Goal: Task Accomplishment & Management: Complete application form

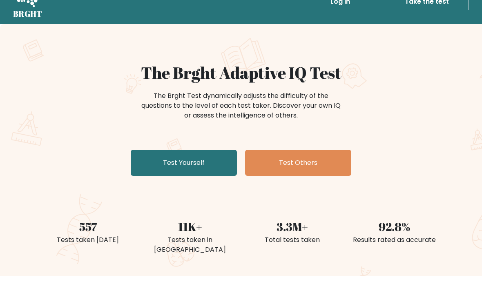
scroll to position [20, 0]
click at [202, 159] on link "Test Yourself" at bounding box center [184, 163] width 106 height 26
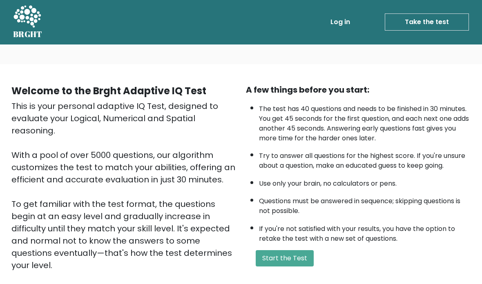
scroll to position [13, 0]
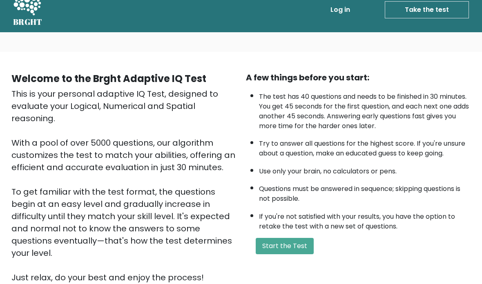
click at [339, 10] on link "Log in" at bounding box center [340, 10] width 26 height 16
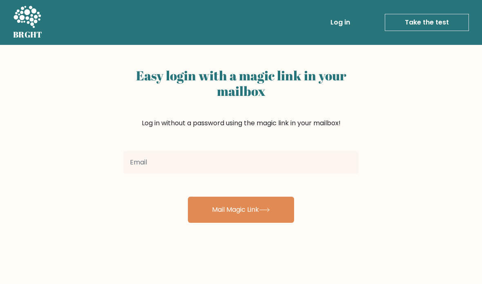
click at [280, 180] on form "Mail Magic Link" at bounding box center [240, 185] width 235 height 75
click at [284, 146] on div "Easy login with a magic link in your mailbox Log in without a password using th…" at bounding box center [240, 105] width 235 height 83
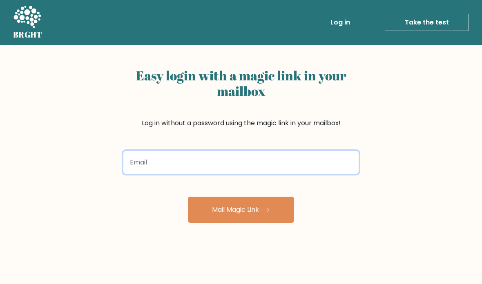
click at [282, 159] on input "email" at bounding box center [240, 162] width 235 height 23
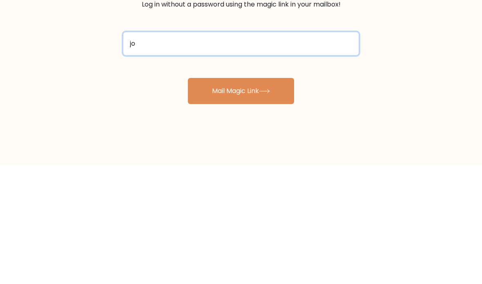
type input "[EMAIL_ADDRESS][DOMAIN_NAME]"
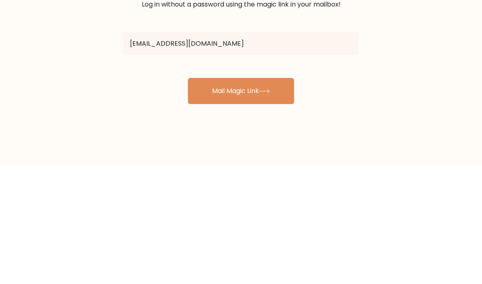
scroll to position [119, 0]
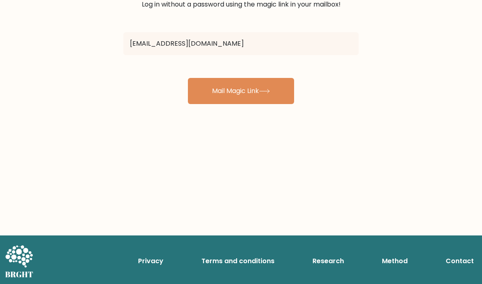
click at [247, 88] on button "Mail Magic Link" at bounding box center [241, 91] width 106 height 26
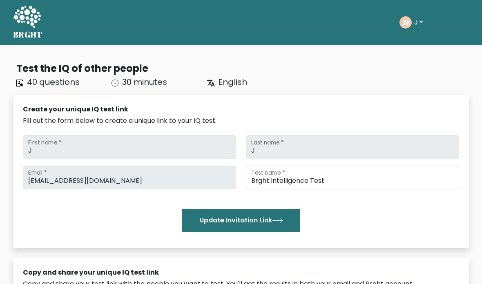
click at [415, 13] on div "JJ J Dashboard Profile Settings Logout" at bounding box center [433, 22] width 69 height 19
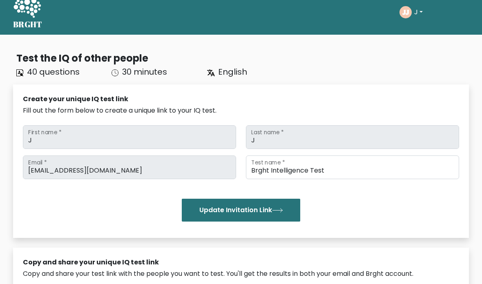
scroll to position [10, 0]
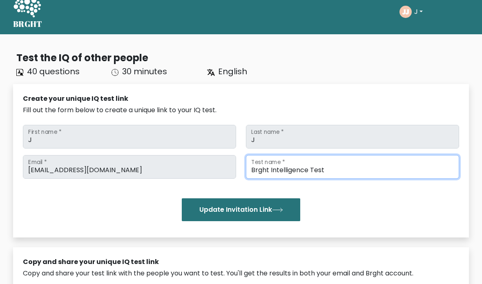
click at [422, 167] on input "Brght Intelligence Test" at bounding box center [352, 167] width 213 height 24
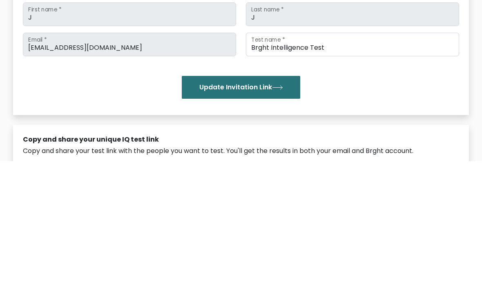
click at [463, 155] on div "Brght Intelligence Test Test name *" at bounding box center [352, 167] width 223 height 24
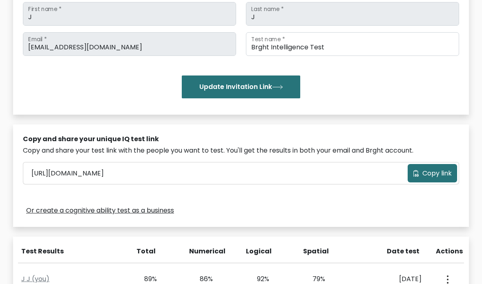
click at [294, 95] on button "Update Invitation Link" at bounding box center [241, 86] width 118 height 23
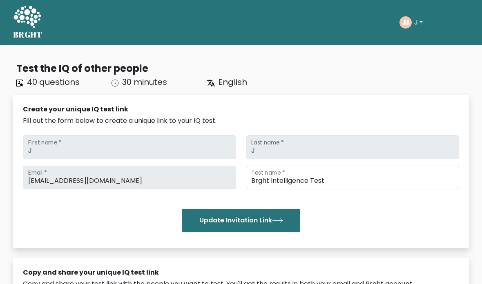
click at [38, 70] on div "Test the IQ of other people" at bounding box center [242, 68] width 452 height 15
click at [38, 69] on div "Test the IQ of other people" at bounding box center [242, 68] width 452 height 15
click at [51, 85] on span "40 questions" at bounding box center [53, 81] width 53 height 11
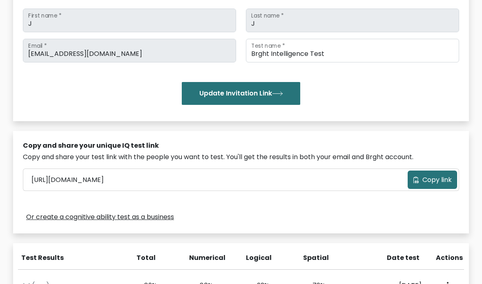
scroll to position [127, 0]
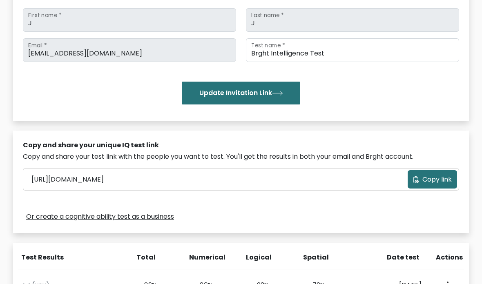
click at [451, 179] on span "Copy link" at bounding box center [436, 180] width 29 height 10
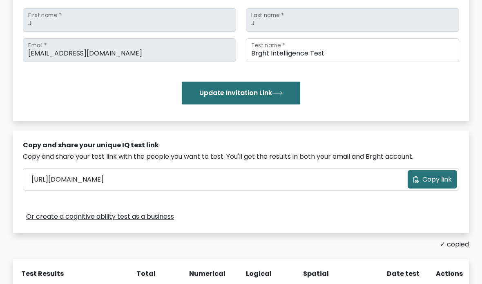
click at [402, 213] on div "Or create a cognitive ability test as a business" at bounding box center [241, 216] width 436 height 13
click at [38, 212] on link "Or create a cognitive ability test as a business" at bounding box center [100, 217] width 148 height 10
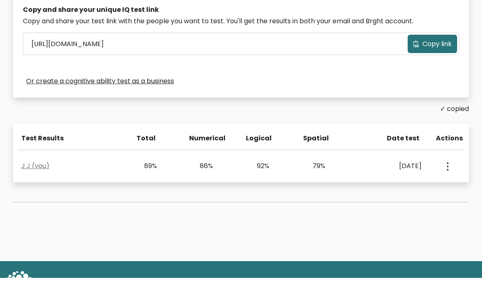
scroll to position [289, 0]
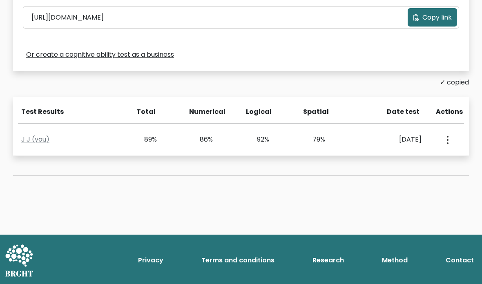
click at [449, 139] on button "button" at bounding box center [446, 139] width 7 height 25
click at [455, 143] on div "View Profile" at bounding box center [447, 139] width 28 height 25
click at [428, 140] on div "View Profile" at bounding box center [447, 139] width 38 height 25
click at [449, 144] on button "button" at bounding box center [446, 139] width 7 height 25
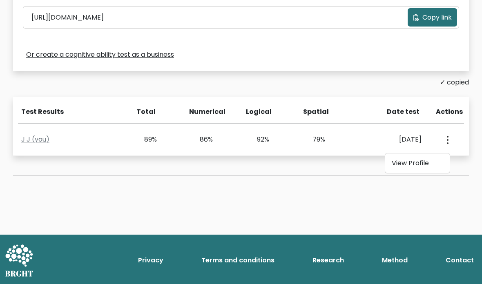
click at [426, 161] on link "View Profile" at bounding box center [417, 163] width 64 height 13
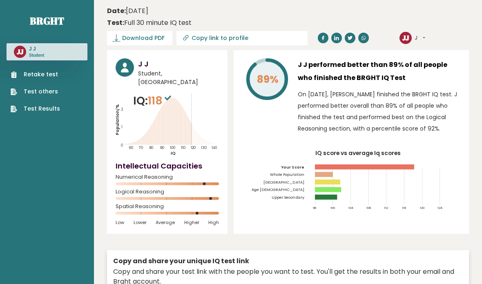
click at [36, 67] on div "Retake test Test others Test Results" at bounding box center [47, 86] width 81 height 53
click at [39, 77] on link "Retake test" at bounding box center [35, 74] width 49 height 9
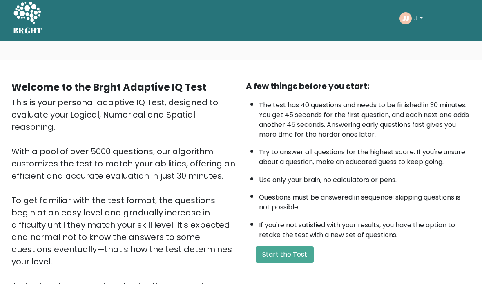
scroll to position [5, 0]
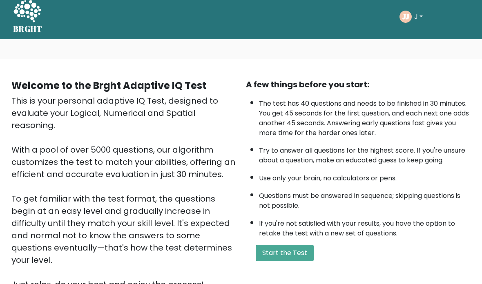
click at [302, 262] on button "Start the Test" at bounding box center [284, 253] width 58 height 16
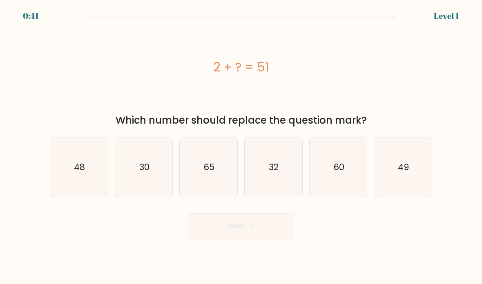
click at [408, 173] on text "49" at bounding box center [403, 167] width 11 height 12
click at [241, 146] on input "f. 49" at bounding box center [241, 144] width 0 height 4
radio input "true"
click at [275, 223] on button "Next" at bounding box center [241, 226] width 106 height 26
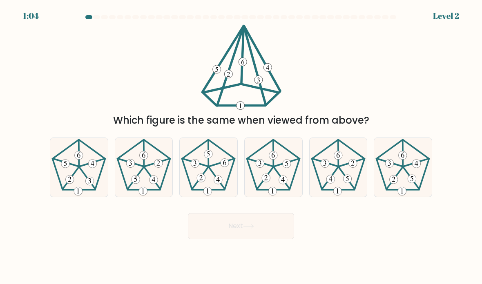
click at [206, 178] on icon at bounding box center [209, 168] width 58 height 58
click at [241, 146] on input "c." at bounding box center [241, 144] width 0 height 4
radio input "true"
click at [89, 185] on 393 at bounding box center [90, 181] width 9 height 9
click at [241, 146] on input "a." at bounding box center [241, 144] width 0 height 4
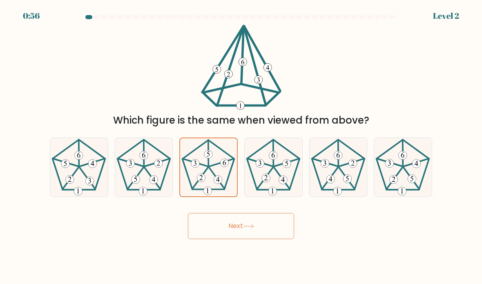
radio input "true"
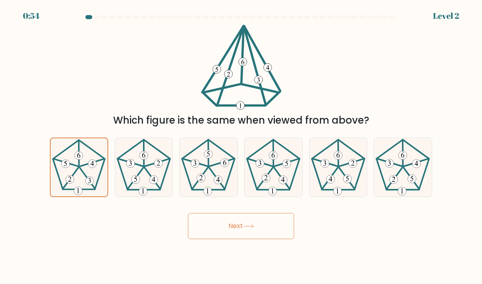
click at [287, 235] on button "Next" at bounding box center [241, 226] width 106 height 26
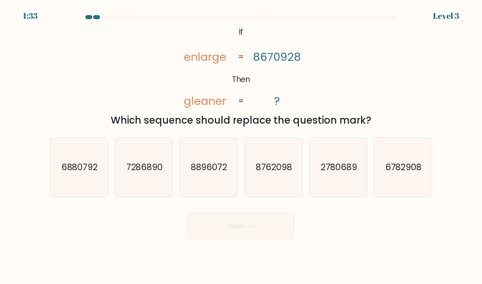
click at [349, 173] on text "2780689" at bounding box center [338, 167] width 37 height 12
click at [241, 146] on input "e. 2780689" at bounding box center [241, 144] width 0 height 4
radio input "true"
click at [285, 236] on button "Next" at bounding box center [241, 226] width 106 height 26
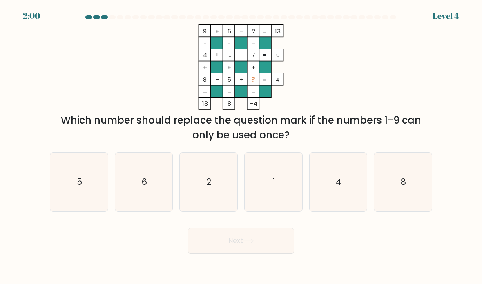
click at [286, 204] on icon "1" at bounding box center [273, 182] width 58 height 58
click at [241, 146] on input "d. 1" at bounding box center [241, 144] width 0 height 4
radio input "true"
click at [277, 254] on button "Next" at bounding box center [241, 241] width 106 height 26
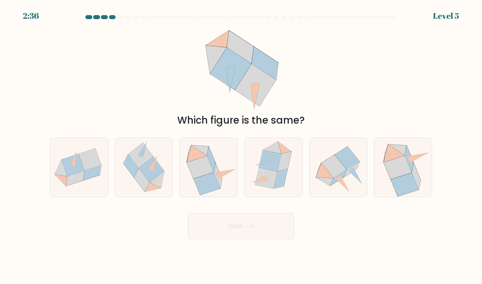
click at [279, 189] on icon at bounding box center [280, 179] width 14 height 20
click at [241, 146] on input "d." at bounding box center [241, 144] width 0 height 4
radio input "true"
click at [274, 239] on button "Next" at bounding box center [241, 226] width 106 height 26
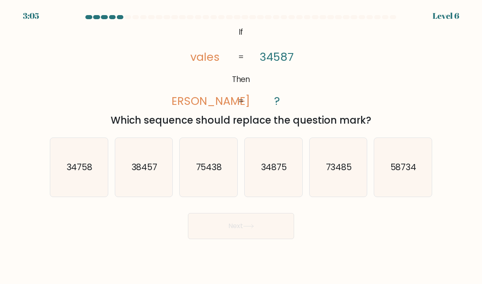
click at [138, 173] on text "38457" at bounding box center [144, 167] width 26 height 12
click at [241, 146] on input "b. 38457" at bounding box center [241, 144] width 0 height 4
radio input "true"
click at [223, 233] on button "Next" at bounding box center [241, 226] width 106 height 26
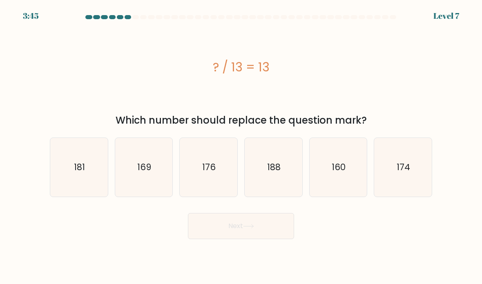
click at [131, 183] on icon "169" at bounding box center [144, 168] width 58 height 58
click at [241, 146] on input "b. 169" at bounding box center [241, 144] width 0 height 4
radio input "true"
click at [215, 237] on button "Next" at bounding box center [241, 226] width 106 height 26
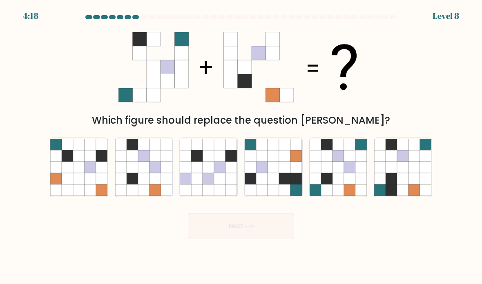
click at [351, 162] on icon at bounding box center [349, 155] width 11 height 11
click at [241, 146] on input "e." at bounding box center [241, 144] width 0 height 4
radio input "true"
click at [272, 237] on button "Next" at bounding box center [241, 226] width 106 height 26
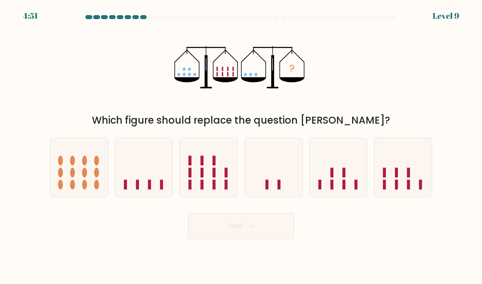
click at [138, 189] on rect at bounding box center [137, 185] width 3 height 10
click at [241, 146] on input "b." at bounding box center [241, 144] width 0 height 4
radio input "true"
click at [280, 239] on button "Next" at bounding box center [241, 226] width 106 height 26
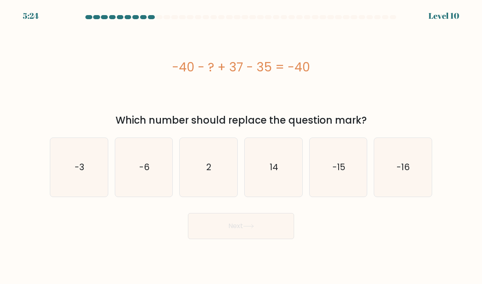
click at [224, 181] on icon "2" at bounding box center [209, 168] width 58 height 58
click at [241, 146] on input "c. 2" at bounding box center [241, 144] width 0 height 4
radio input "true"
click at [284, 237] on button "Next" at bounding box center [241, 226] width 106 height 26
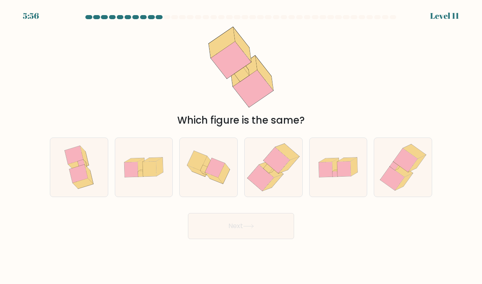
click at [289, 190] on icon at bounding box center [273, 167] width 58 height 59
click at [241, 146] on input "d." at bounding box center [241, 144] width 0 height 4
radio input "true"
click at [278, 235] on button "Next" at bounding box center [241, 226] width 106 height 26
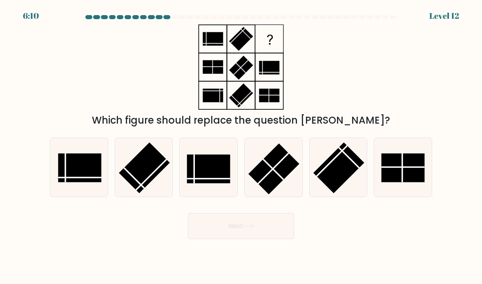
click at [402, 175] on line at bounding box center [402, 167] width 0 height 29
click at [241, 146] on input "f." at bounding box center [241, 144] width 0 height 4
radio input "true"
click at [283, 235] on button "Next" at bounding box center [241, 226] width 106 height 26
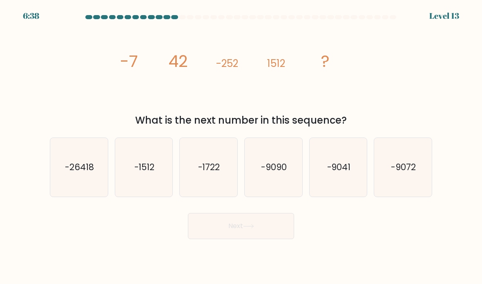
click at [407, 185] on icon "-9072" at bounding box center [403, 168] width 58 height 58
click at [241, 146] on input "f. -9072" at bounding box center [241, 144] width 0 height 4
radio input "true"
click at [269, 239] on button "Next" at bounding box center [241, 226] width 106 height 26
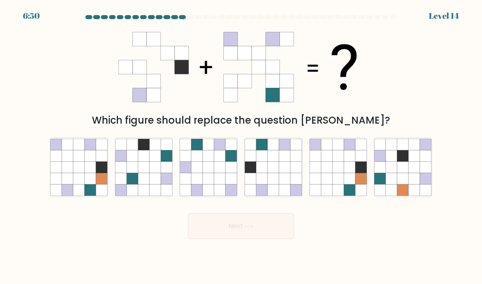
click at [282, 196] on icon at bounding box center [284, 189] width 11 height 11
click at [241, 146] on input "d." at bounding box center [241, 144] width 0 height 4
radio input "true"
click at [270, 237] on button "Next" at bounding box center [241, 226] width 106 height 26
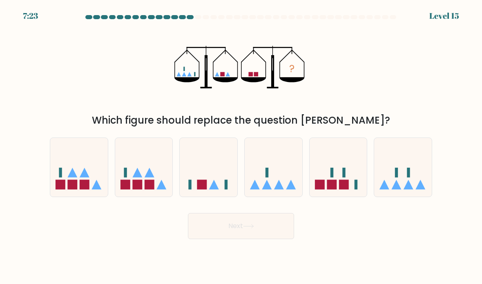
click at [420, 189] on icon at bounding box center [420, 185] width 10 height 10
click at [241, 146] on input "f." at bounding box center [241, 144] width 0 height 4
radio input "true"
click at [277, 239] on button "Next" at bounding box center [241, 226] width 106 height 26
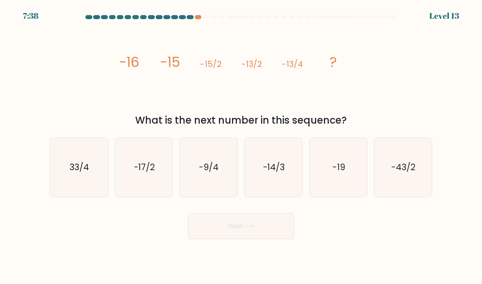
click at [195, 212] on form at bounding box center [241, 127] width 482 height 224
click at [194, 196] on icon "-9/4" at bounding box center [209, 168] width 58 height 58
click at [241, 146] on input "c. -9/4" at bounding box center [241, 144] width 0 height 4
radio input "true"
click at [218, 236] on button "Next" at bounding box center [241, 226] width 106 height 26
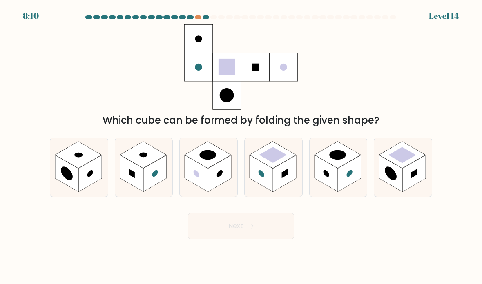
click at [386, 160] on icon at bounding box center [403, 167] width 58 height 59
click at [241, 146] on input "f." at bounding box center [241, 144] width 0 height 4
radio input "true"
click at [255, 239] on button "Next" at bounding box center [241, 226] width 106 height 26
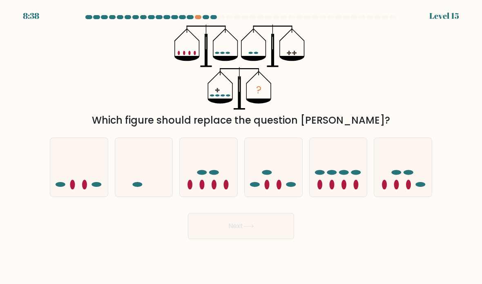
click at [218, 184] on icon at bounding box center [209, 168] width 58 height 48
click at [241, 146] on input "c." at bounding box center [241, 144] width 0 height 4
radio input "true"
click at [236, 239] on button "Next" at bounding box center [241, 226] width 106 height 26
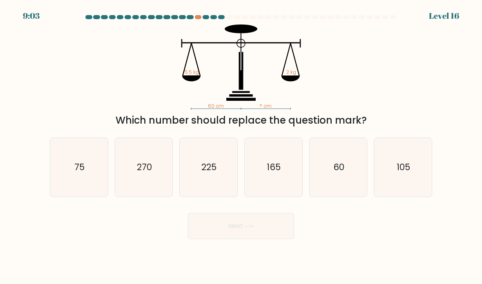
click at [268, 161] on icon "165" at bounding box center [273, 168] width 58 height 58
click at [241, 146] on input "d. 165" at bounding box center [241, 144] width 0 height 4
radio input "true"
click at [212, 237] on button "Next" at bounding box center [241, 226] width 106 height 26
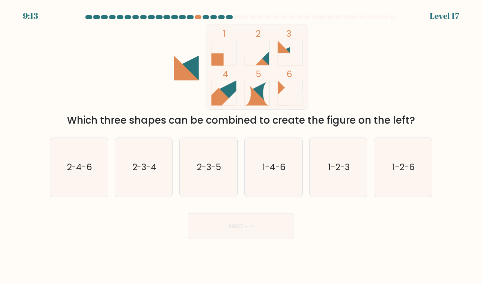
click at [47, 197] on div "a. 2-4-6" at bounding box center [79, 168] width 65 height 60
click at [68, 196] on icon "2-4-6" at bounding box center [79, 168] width 58 height 58
click at [241, 146] on input "a. 2-4-6" at bounding box center [241, 144] width 0 height 4
radio input "true"
click at [213, 234] on button "Next" at bounding box center [241, 226] width 106 height 26
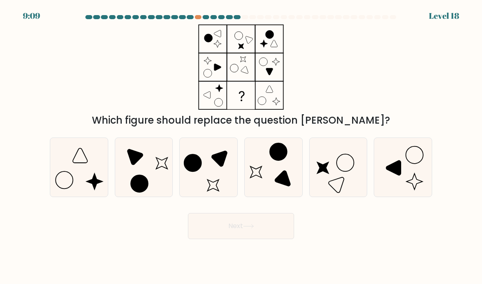
click at [144, 186] on icon at bounding box center [144, 168] width 58 height 58
click at [241, 146] on input "b." at bounding box center [241, 144] width 0 height 4
radio input "true"
click at [227, 235] on button "Next" at bounding box center [241, 226] width 106 height 26
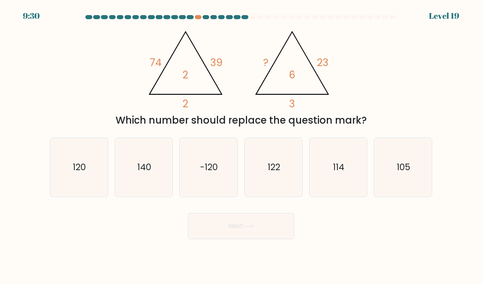
click at [86, 187] on icon "120" at bounding box center [79, 168] width 58 height 58
click at [241, 146] on input "a. 120" at bounding box center [241, 144] width 0 height 4
radio input "true"
click at [270, 239] on button "Next" at bounding box center [241, 226] width 106 height 26
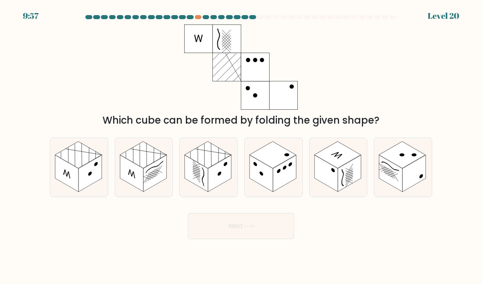
click at [65, 197] on icon at bounding box center [79, 167] width 58 height 59
click at [241, 146] on input "a." at bounding box center [241, 144] width 0 height 4
radio input "true"
click at [280, 234] on button "Next" at bounding box center [241, 226] width 106 height 26
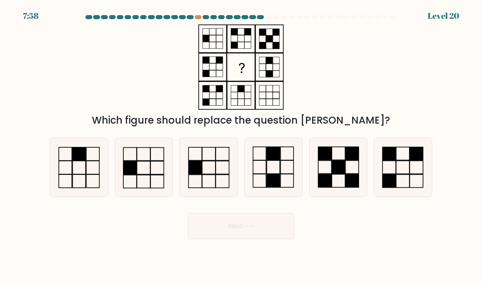
click at [148, 181] on icon at bounding box center [144, 168] width 58 height 58
click at [241, 146] on input "b." at bounding box center [241, 144] width 0 height 4
radio input "true"
click at [229, 230] on button "Next" at bounding box center [241, 226] width 106 height 26
click at [229, 235] on button "Next" at bounding box center [241, 226] width 106 height 26
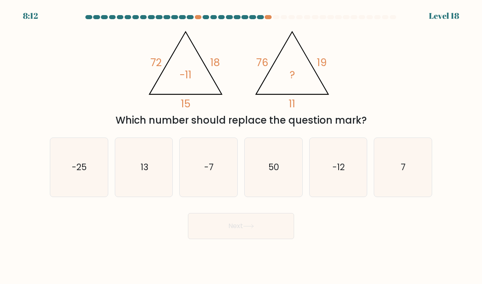
click at [169, 196] on icon "13" at bounding box center [144, 168] width 58 height 58
click at [241, 146] on input "b. 13" at bounding box center [241, 144] width 0 height 4
radio input "true"
click at [213, 173] on text "-7" at bounding box center [208, 167] width 9 height 12
click at [241, 146] on input "c. -7" at bounding box center [241, 144] width 0 height 4
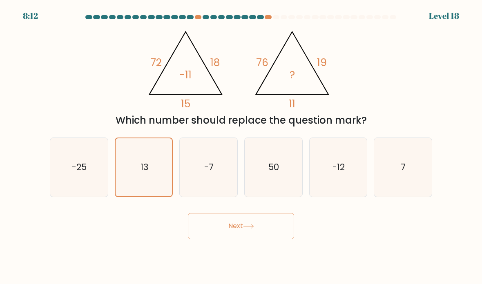
radio input "true"
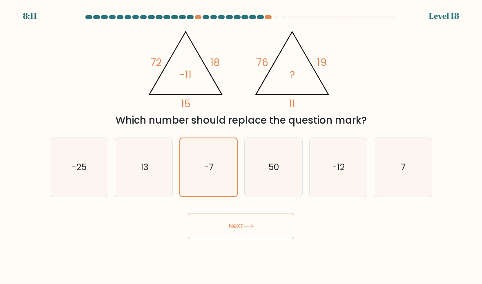
click at [229, 239] on button "Next" at bounding box center [241, 226] width 106 height 26
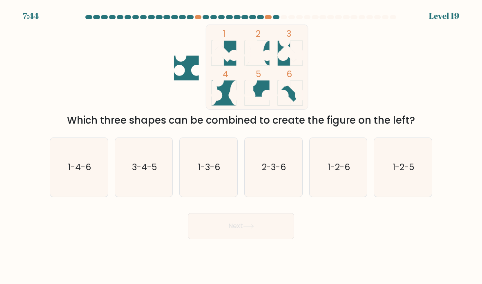
click at [213, 186] on icon "1-3-6" at bounding box center [209, 168] width 58 height 58
click at [241, 146] on input "c. 1-3-6" at bounding box center [241, 144] width 0 height 4
radio input "true"
click at [225, 239] on button "Next" at bounding box center [241, 226] width 106 height 26
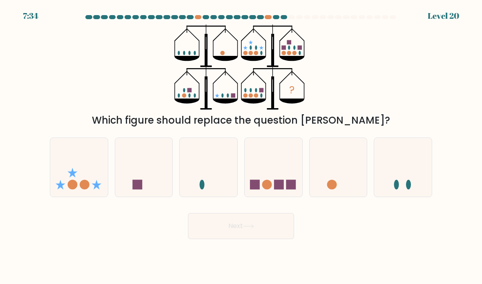
click at [294, 182] on icon at bounding box center [273, 168] width 58 height 48
click at [241, 146] on input "d." at bounding box center [241, 144] width 0 height 4
radio input "true"
click at [271, 221] on div "Next" at bounding box center [241, 223] width 392 height 32
click at [239, 236] on button "Next" at bounding box center [241, 226] width 106 height 26
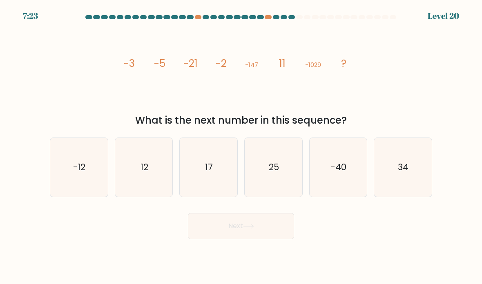
click at [419, 166] on icon "34" at bounding box center [403, 168] width 58 height 58
click at [241, 146] on input "f. 34" at bounding box center [241, 144] width 0 height 4
radio input "true"
click at [255, 231] on button "Next" at bounding box center [241, 226] width 106 height 26
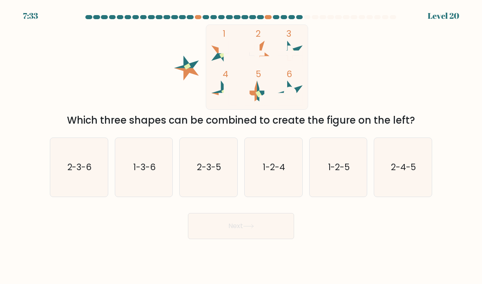
click at [198, 173] on text "2-3-5" at bounding box center [209, 167] width 24 height 12
click at [241, 146] on input "c. 2-3-5" at bounding box center [241, 144] width 0 height 4
radio input "true"
click at [240, 229] on button "Next" at bounding box center [241, 226] width 106 height 26
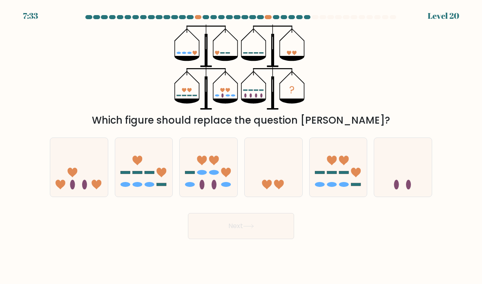
click at [84, 182] on icon at bounding box center [79, 168] width 58 height 48
click at [241, 146] on input "a." at bounding box center [241, 144] width 0 height 4
radio input "true"
click at [231, 234] on button "Next" at bounding box center [241, 226] width 106 height 26
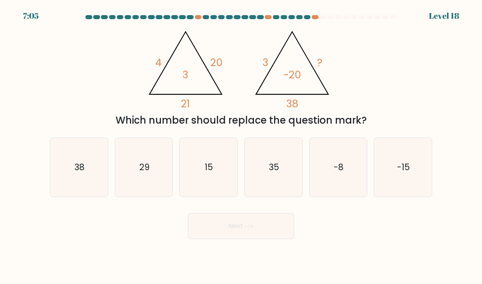
click at [409, 173] on text "-15" at bounding box center [403, 167] width 13 height 12
click at [241, 146] on input "f. -15" at bounding box center [241, 144] width 0 height 4
radio input "true"
click at [218, 173] on icon "15" at bounding box center [209, 168] width 58 height 58
click at [241, 146] on input "c. 15" at bounding box center [241, 144] width 0 height 4
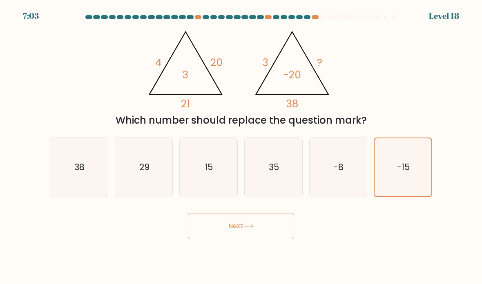
radio input "true"
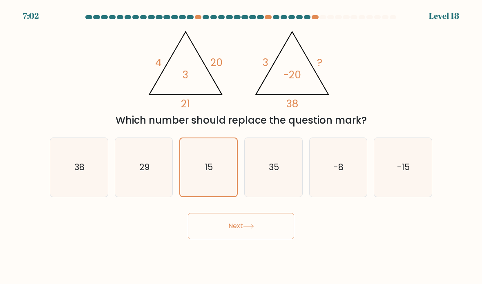
click at [226, 239] on button "Next" at bounding box center [241, 226] width 106 height 26
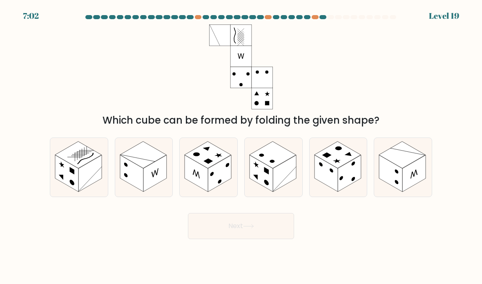
click at [85, 167] on rect at bounding box center [78, 154] width 47 height 27
click at [241, 146] on input "a." at bounding box center [241, 144] width 0 height 4
radio input "true"
click at [216, 239] on button "Next" at bounding box center [241, 226] width 106 height 26
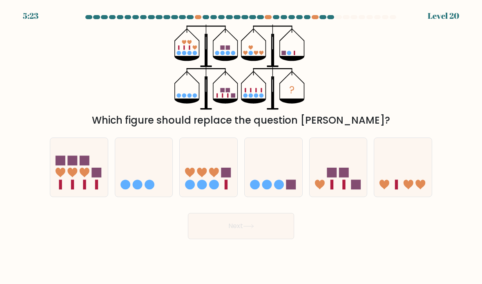
click at [279, 189] on circle at bounding box center [279, 185] width 10 height 10
click at [241, 146] on input "d." at bounding box center [241, 144] width 0 height 4
radio input "true"
click at [199, 211] on form at bounding box center [241, 127] width 482 height 224
click at [202, 191] on icon at bounding box center [209, 168] width 58 height 48
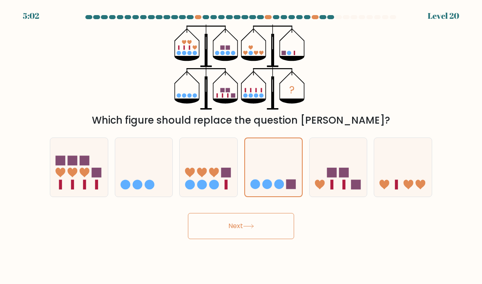
click at [241, 146] on input "c." at bounding box center [241, 144] width 0 height 4
radio input "true"
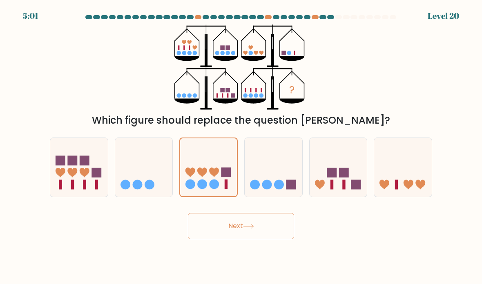
click at [219, 239] on button "Next" at bounding box center [241, 226] width 106 height 26
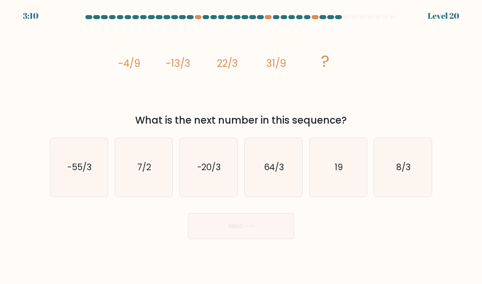
click at [292, 182] on icon "64/3" at bounding box center [273, 168] width 58 height 58
click at [241, 146] on input "d. 64/3" at bounding box center [241, 144] width 0 height 4
radio input "true"
click at [276, 236] on button "Next" at bounding box center [241, 226] width 106 height 26
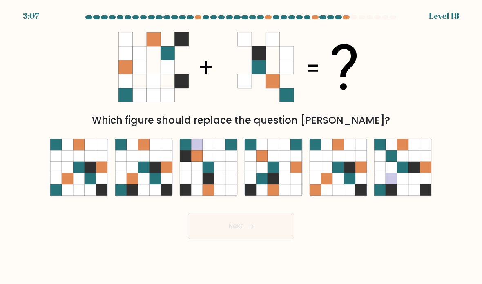
click at [276, 232] on button "Next" at bounding box center [241, 226] width 106 height 26
click at [368, 212] on form at bounding box center [241, 127] width 482 height 224
click at [79, 173] on icon at bounding box center [78, 167] width 11 height 11
click at [241, 146] on input "a." at bounding box center [241, 144] width 0 height 4
radio input "true"
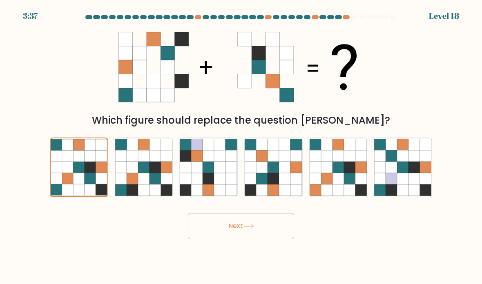
click at [246, 229] on icon at bounding box center [248, 226] width 11 height 4
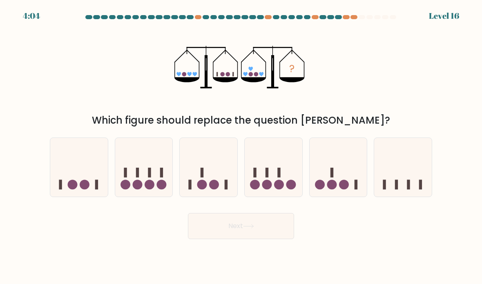
click at [226, 189] on icon at bounding box center [209, 168] width 58 height 48
click at [241, 146] on input "c." at bounding box center [241, 144] width 0 height 4
radio input "true"
click at [276, 239] on button "Next" at bounding box center [241, 226] width 106 height 26
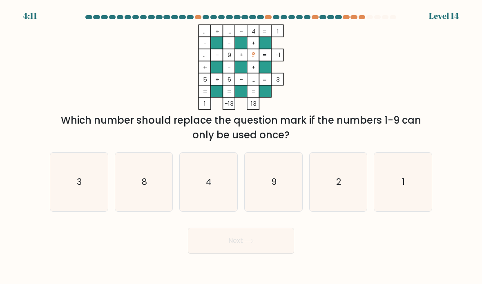
click at [401, 179] on icon "1" at bounding box center [403, 182] width 58 height 58
click at [241, 146] on input "f. 1" at bounding box center [241, 144] width 0 height 4
radio input "true"
click at [285, 254] on button "Next" at bounding box center [241, 241] width 106 height 26
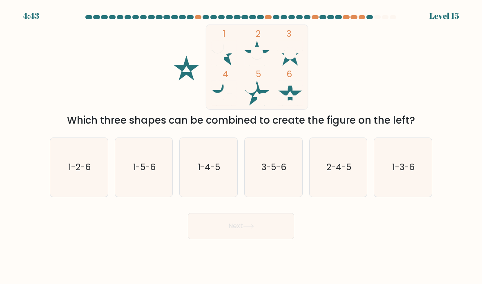
click at [214, 173] on text "1-4-5" at bounding box center [208, 167] width 23 height 12
click at [241, 146] on input "c. 1-4-5" at bounding box center [241, 144] width 0 height 4
radio input "true"
click at [280, 233] on button "Next" at bounding box center [241, 226] width 106 height 26
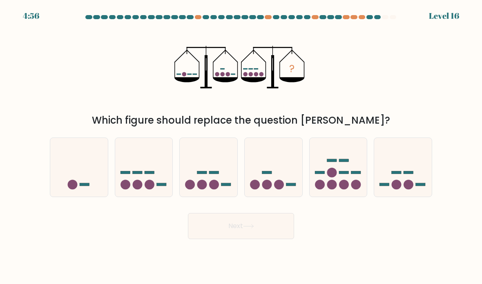
click at [226, 168] on icon at bounding box center [209, 168] width 58 height 48
click at [241, 146] on input "c." at bounding box center [241, 144] width 0 height 4
radio input "true"
click at [287, 238] on button "Next" at bounding box center [241, 226] width 106 height 26
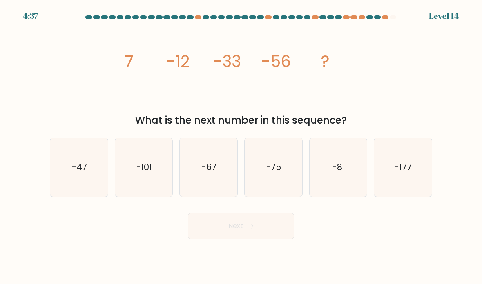
click at [353, 171] on icon "-81" at bounding box center [338, 168] width 58 height 58
click at [241, 146] on input "e. -81" at bounding box center [241, 144] width 0 height 4
radio input "true"
click at [269, 229] on button "Next" at bounding box center [241, 226] width 106 height 26
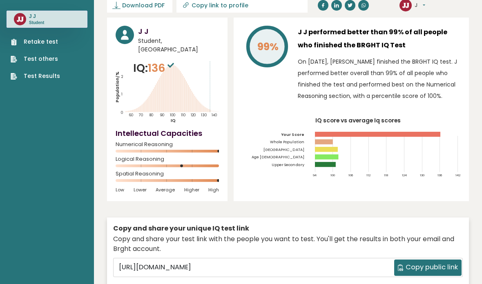
scroll to position [65, 0]
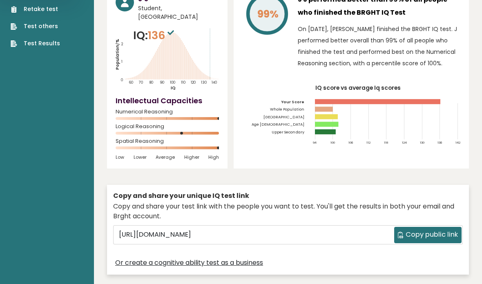
click at [66, 9] on div "Retake test Test others Test Results" at bounding box center [47, 21] width 81 height 53
click at [42, 10] on link "Retake test" at bounding box center [35, 9] width 49 height 9
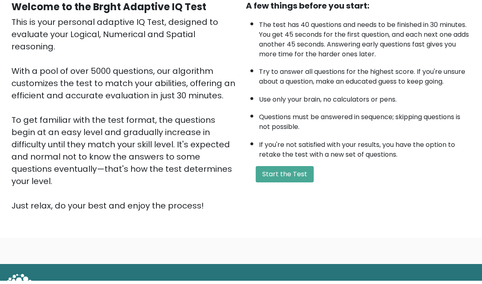
scroll to position [114, 0]
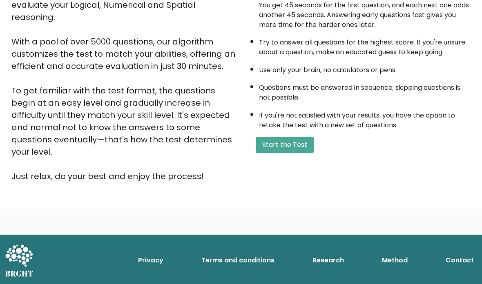
click at [296, 153] on button "Start the Test" at bounding box center [284, 145] width 58 height 16
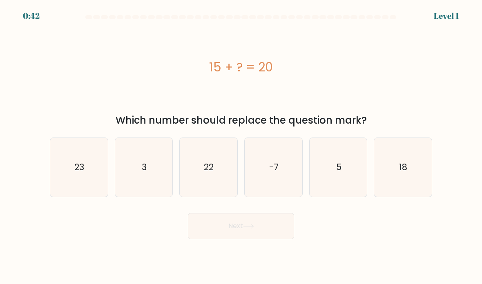
click at [351, 176] on icon "5" at bounding box center [338, 168] width 58 height 58
click at [241, 146] on input "e. 5" at bounding box center [241, 144] width 0 height 4
radio input "true"
click at [275, 239] on button "Next" at bounding box center [241, 226] width 106 height 26
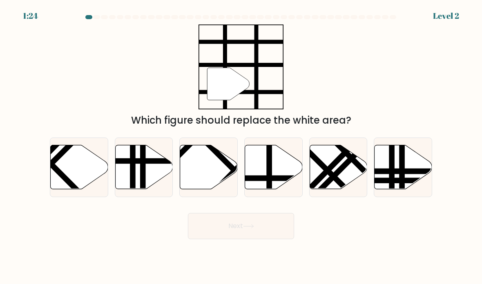
click at [294, 174] on icon at bounding box center [274, 167] width 58 height 44
click at [241, 146] on input "d." at bounding box center [241, 144] width 0 height 4
radio input "true"
click at [281, 234] on button "Next" at bounding box center [241, 226] width 106 height 26
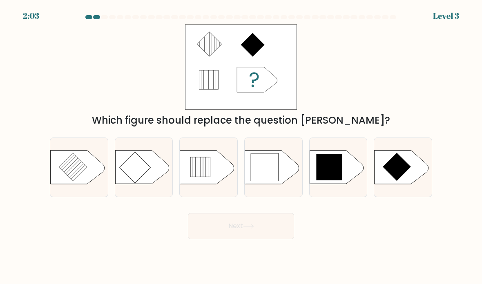
click at [397, 181] on icon at bounding box center [396, 167] width 28 height 28
click at [241, 146] on input "f." at bounding box center [241, 144] width 0 height 4
radio input "true"
click at [355, 197] on div at bounding box center [338, 168] width 58 height 60
click at [241, 146] on input "e." at bounding box center [241, 144] width 0 height 4
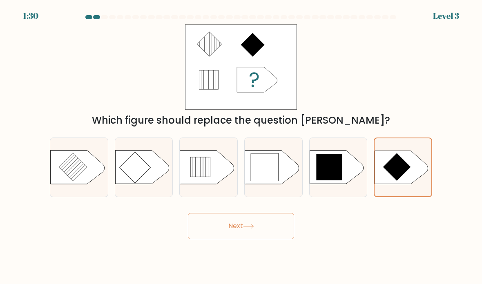
radio input "true"
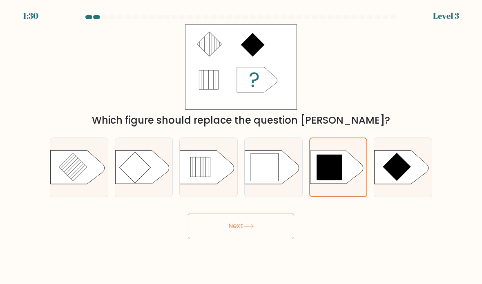
click at [279, 239] on button "Next" at bounding box center [241, 226] width 106 height 26
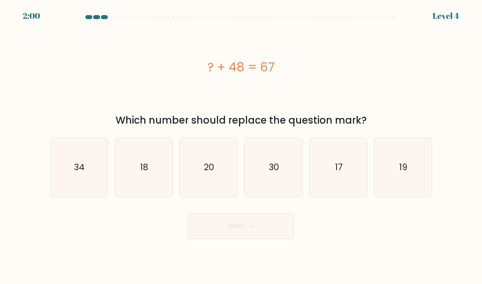
click at [386, 173] on icon "19" at bounding box center [403, 168] width 58 height 58
click at [241, 146] on input "f. 19" at bounding box center [241, 144] width 0 height 4
radio input "true"
click at [254, 229] on icon at bounding box center [248, 226] width 11 height 4
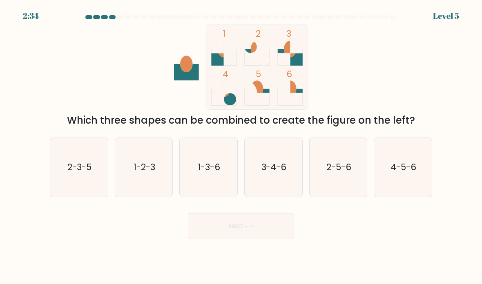
click at [225, 186] on icon "1-3-6" at bounding box center [209, 168] width 58 height 58
click at [241, 146] on input "c. 1-3-6" at bounding box center [241, 144] width 0 height 4
radio input "true"
click at [229, 236] on button "Next" at bounding box center [241, 226] width 106 height 26
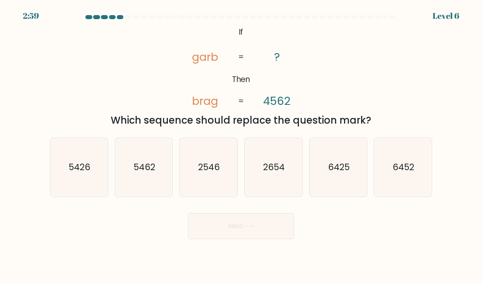
click at [284, 184] on icon "2654" at bounding box center [273, 168] width 58 height 58
click at [241, 146] on input "d. 2654" at bounding box center [241, 144] width 0 height 4
radio input "true"
click at [256, 229] on button "Next" at bounding box center [241, 226] width 106 height 26
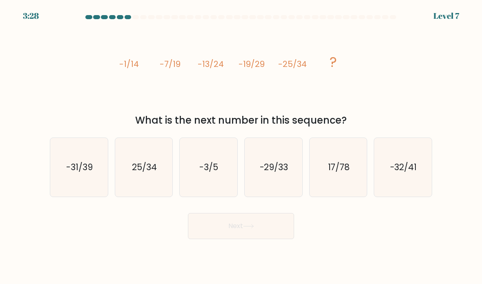
click at [87, 190] on icon "-31/39" at bounding box center [79, 168] width 58 height 58
click at [241, 146] on input "a. -31/39" at bounding box center [241, 144] width 0 height 4
radio input "true"
click at [280, 236] on button "Next" at bounding box center [241, 226] width 106 height 26
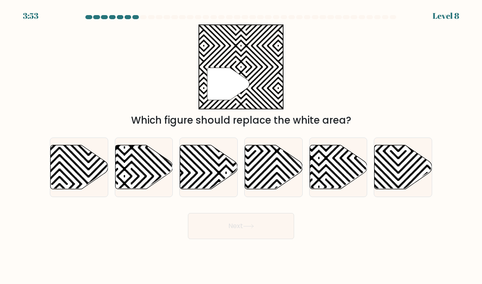
click at [211, 189] on icon at bounding box center [209, 167] width 58 height 44
click at [241, 146] on input "c." at bounding box center [241, 144] width 0 height 4
radio input "true"
click at [286, 238] on button "Next" at bounding box center [241, 226] width 106 height 26
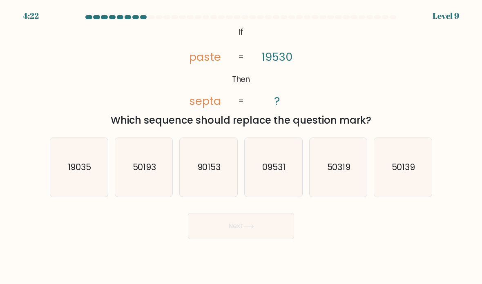
click at [346, 185] on icon "50319" at bounding box center [338, 168] width 58 height 58
click at [241, 146] on input "e. 50319" at bounding box center [241, 144] width 0 height 4
radio input "true"
click at [284, 239] on button "Next" at bounding box center [241, 226] width 106 height 26
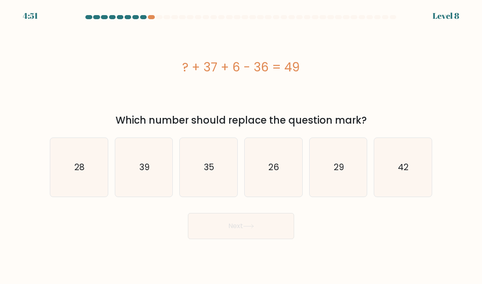
click at [392, 164] on icon "42" at bounding box center [403, 168] width 58 height 58
click at [241, 146] on input "f. 42" at bounding box center [241, 144] width 0 height 4
radio input "true"
click at [258, 229] on button "Next" at bounding box center [241, 226] width 106 height 26
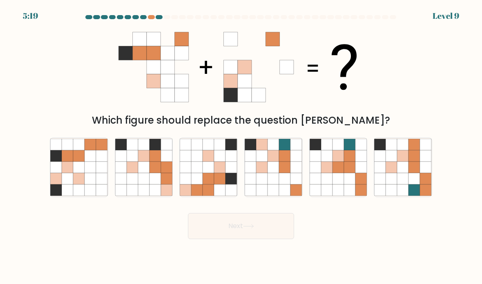
click at [72, 184] on icon at bounding box center [67, 178] width 11 height 11
click at [241, 146] on input "a." at bounding box center [241, 144] width 0 height 4
radio input "true"
click at [267, 239] on button "Next" at bounding box center [241, 226] width 106 height 26
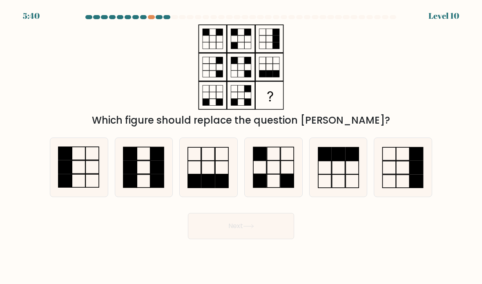
click at [346, 178] on icon at bounding box center [338, 168] width 58 height 58
click at [241, 146] on input "e." at bounding box center [241, 144] width 0 height 4
radio input "true"
click at [280, 231] on button "Next" at bounding box center [241, 226] width 106 height 26
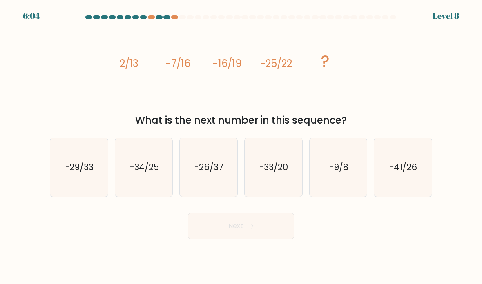
click at [159, 187] on icon "-34/25" at bounding box center [144, 168] width 58 height 58
click at [241, 146] on input "b. -34/25" at bounding box center [241, 144] width 0 height 4
radio input "true"
click at [209, 239] on button "Next" at bounding box center [241, 226] width 106 height 26
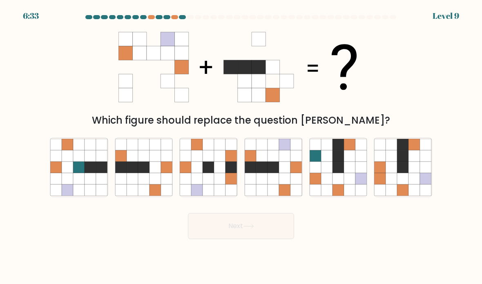
click at [273, 184] on icon at bounding box center [272, 178] width 11 height 11
click at [241, 146] on input "d." at bounding box center [241, 144] width 0 height 4
radio input "true"
click at [235, 239] on button "Next" at bounding box center [241, 226] width 106 height 26
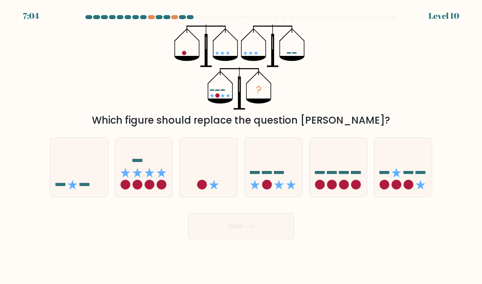
click at [265, 189] on circle at bounding box center [267, 185] width 10 height 10
click at [241, 146] on input "d." at bounding box center [241, 144] width 0 height 4
radio input "true"
click at [242, 239] on button "Next" at bounding box center [241, 226] width 106 height 26
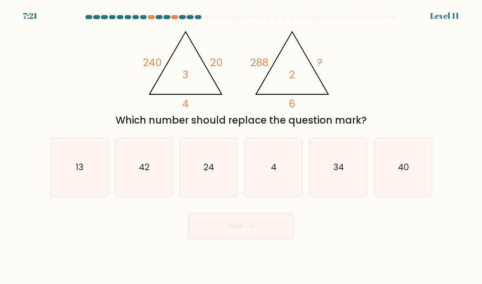
click at [214, 188] on icon "24" at bounding box center [209, 168] width 58 height 58
click at [241, 146] on input "c. 24" at bounding box center [241, 144] width 0 height 4
radio input "true"
click at [218, 238] on button "Next" at bounding box center [241, 226] width 106 height 26
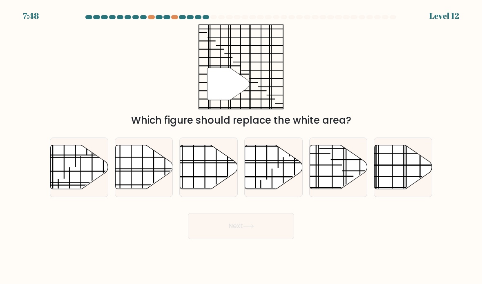
click at [413, 180] on icon at bounding box center [403, 167] width 58 height 44
click at [241, 146] on input "f." at bounding box center [241, 144] width 0 height 4
radio input "true"
click at [250, 229] on icon at bounding box center [248, 226] width 11 height 4
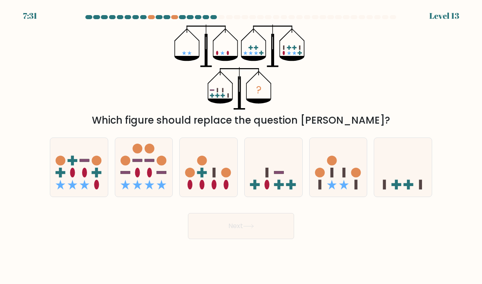
click at [274, 191] on icon at bounding box center [273, 168] width 58 height 48
click at [241, 146] on input "d." at bounding box center [241, 144] width 0 height 4
radio input "true"
click at [257, 235] on button "Next" at bounding box center [241, 226] width 106 height 26
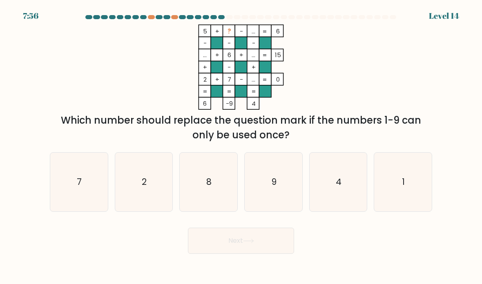
click at [335, 209] on icon "4" at bounding box center [338, 182] width 58 height 58
click at [241, 146] on input "e. 4" at bounding box center [241, 144] width 0 height 4
radio input "true"
click at [262, 254] on button "Next" at bounding box center [241, 241] width 106 height 26
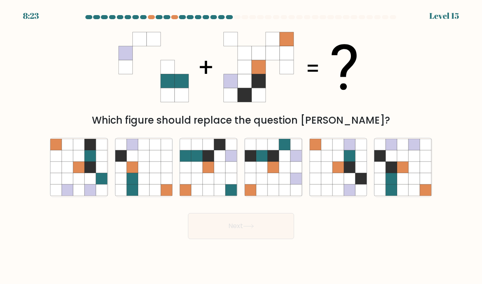
click at [227, 173] on icon at bounding box center [231, 167] width 11 height 11
click at [241, 146] on input "c." at bounding box center [241, 144] width 0 height 4
radio input "true"
click at [254, 229] on icon at bounding box center [248, 226] width 11 height 4
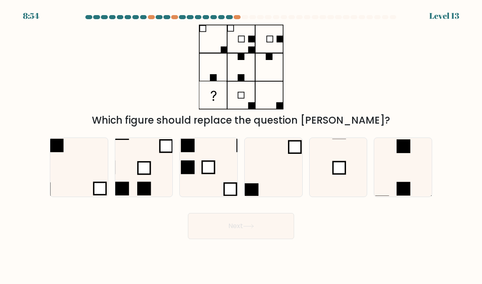
click at [338, 189] on icon at bounding box center [338, 168] width 58 height 58
click at [241, 146] on input "e." at bounding box center [241, 144] width 0 height 4
radio input "true"
click at [259, 239] on button "Next" at bounding box center [241, 226] width 106 height 26
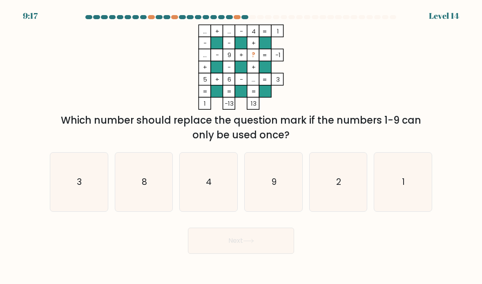
click at [331, 202] on icon "2" at bounding box center [338, 182] width 58 height 58
click at [241, 146] on input "e. 2" at bounding box center [241, 144] width 0 height 4
radio input "true"
click at [266, 250] on button "Next" at bounding box center [241, 241] width 106 height 26
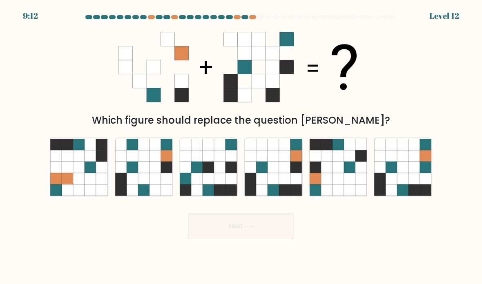
click at [278, 184] on icon at bounding box center [272, 178] width 11 height 11
click at [241, 146] on input "d." at bounding box center [241, 144] width 0 height 4
radio input "true"
click at [251, 239] on button "Next" at bounding box center [241, 226] width 106 height 26
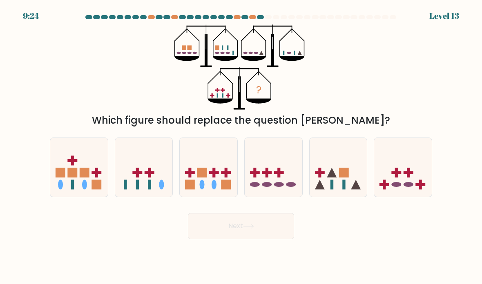
click at [403, 183] on icon at bounding box center [403, 168] width 58 height 48
click at [241, 146] on input "f." at bounding box center [241, 144] width 0 height 4
radio input "true"
click at [263, 235] on button "Next" at bounding box center [241, 226] width 106 height 26
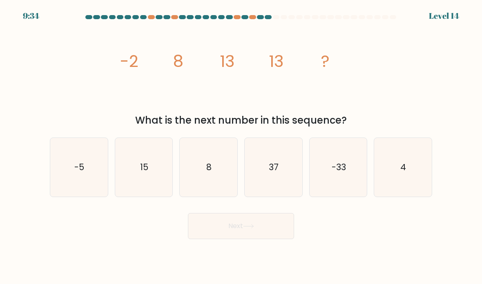
click at [207, 189] on icon "8" at bounding box center [209, 168] width 58 height 58
click at [241, 146] on input "c. 8" at bounding box center [241, 144] width 0 height 4
radio input "true"
click at [212, 239] on button "Next" at bounding box center [241, 226] width 106 height 26
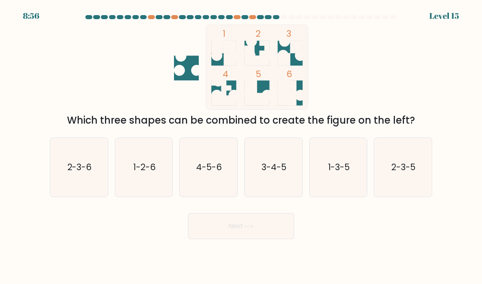
click at [322, 179] on icon "1-3-5" at bounding box center [338, 168] width 58 height 58
click at [241, 146] on input "e. 1-3-5" at bounding box center [241, 144] width 0 height 4
radio input "true"
click at [255, 233] on button "Next" at bounding box center [241, 226] width 106 height 26
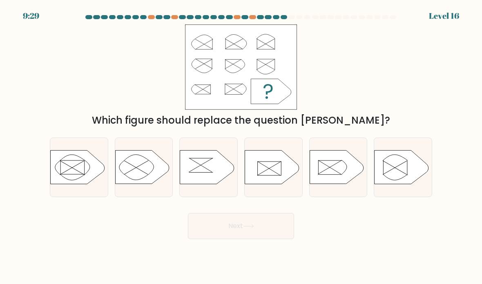
click at [274, 184] on icon at bounding box center [271, 167] width 54 height 33
click at [241, 146] on input "d." at bounding box center [241, 144] width 0 height 4
radio input "true"
click at [241, 239] on button "Next" at bounding box center [241, 226] width 106 height 26
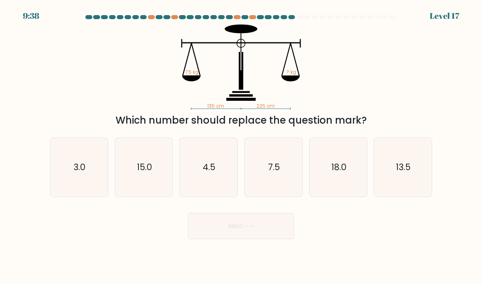
click at [224, 196] on icon "4.5" at bounding box center [209, 168] width 58 height 58
click at [241, 146] on input "c. 4.5" at bounding box center [241, 144] width 0 height 4
radio input "true"
click at [239, 239] on button "Next" at bounding box center [241, 226] width 106 height 26
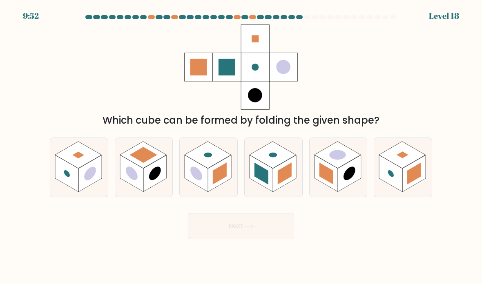
click at [136, 182] on rect at bounding box center [131, 173] width 23 height 37
click at [241, 146] on input "b." at bounding box center [241, 144] width 0 height 4
radio input "true"
click at [219, 239] on button "Next" at bounding box center [241, 226] width 106 height 26
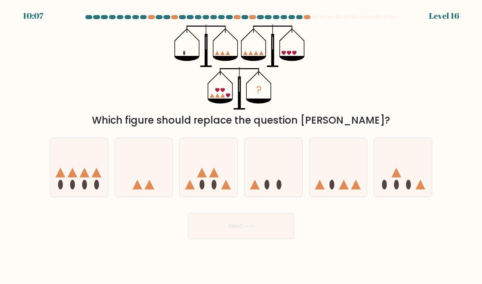
click at [261, 191] on icon at bounding box center [273, 168] width 58 height 48
click at [241, 146] on input "d." at bounding box center [241, 144] width 0 height 4
radio input "true"
click at [226, 239] on button "Next" at bounding box center [241, 226] width 106 height 26
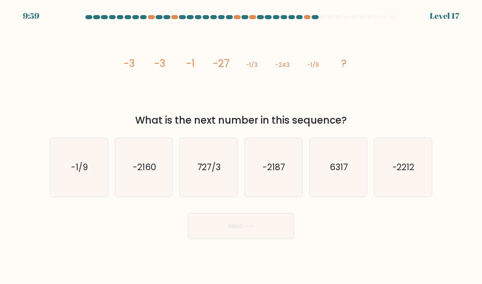
click at [276, 171] on icon "-2187" at bounding box center [273, 168] width 58 height 58
click at [241, 146] on input "d. -2187" at bounding box center [241, 144] width 0 height 4
radio input "true"
click at [233, 239] on button "Next" at bounding box center [241, 226] width 106 height 26
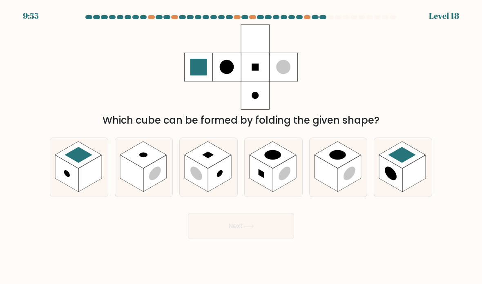
click at [409, 176] on rect at bounding box center [413, 173] width 23 height 37
click at [241, 146] on input "f." at bounding box center [241, 144] width 0 height 4
radio input "true"
click at [264, 237] on button "Next" at bounding box center [241, 226] width 106 height 26
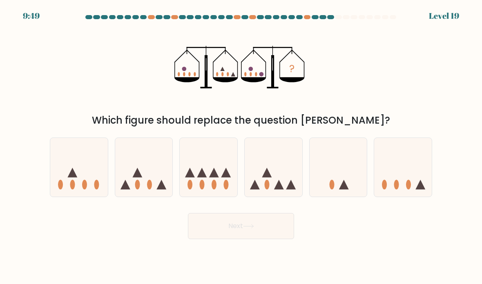
click at [290, 166] on icon at bounding box center [273, 168] width 58 height 48
click at [241, 146] on input "d." at bounding box center [241, 144] width 0 height 4
radio input "true"
click at [254, 229] on icon at bounding box center [248, 226] width 11 height 4
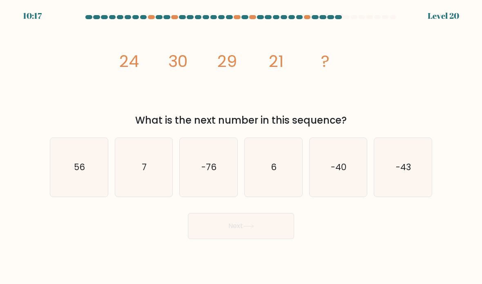
click at [269, 191] on icon "6" at bounding box center [273, 168] width 58 height 58
click at [241, 146] on input "d. 6" at bounding box center [241, 144] width 0 height 4
radio input "true"
click at [262, 232] on button "Next" at bounding box center [241, 226] width 106 height 26
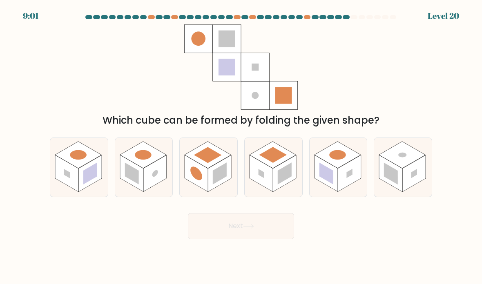
click at [210, 191] on rect at bounding box center [219, 173] width 23 height 37
click at [241, 146] on input "c." at bounding box center [241, 144] width 0 height 4
radio input "true"
click at [220, 238] on button "Next" at bounding box center [241, 226] width 106 height 26
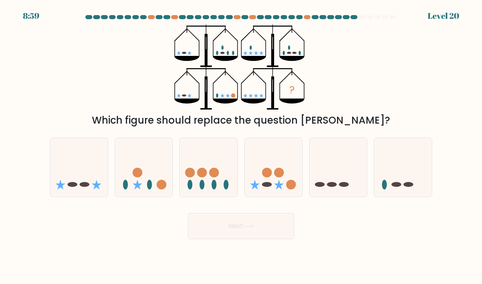
click at [218, 239] on button "Next" at bounding box center [241, 226] width 106 height 26
click at [142, 179] on icon at bounding box center [144, 168] width 58 height 48
click at [241, 146] on input "b." at bounding box center [241, 144] width 0 height 4
radio input "true"
click at [238, 239] on button "Next" at bounding box center [241, 226] width 106 height 26
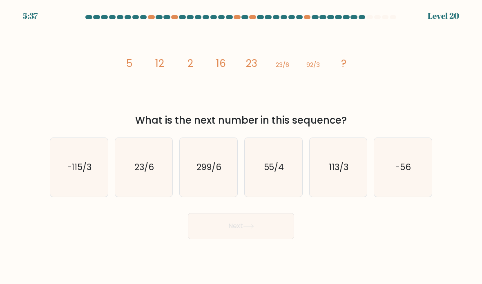
click at [347, 192] on icon "113/3" at bounding box center [338, 168] width 58 height 58
click at [241, 146] on input "e. 113/3" at bounding box center [241, 144] width 0 height 4
radio input "true"
click at [234, 225] on button "Next" at bounding box center [241, 226] width 106 height 26
click at [237, 239] on button "Next" at bounding box center [241, 226] width 106 height 26
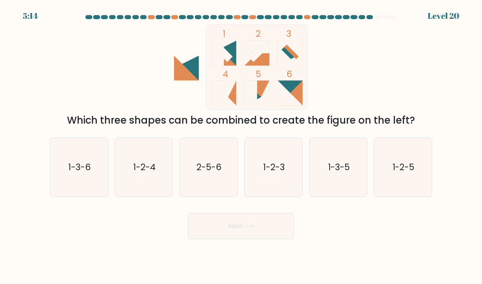
click at [157, 169] on icon "1-2-4" at bounding box center [144, 168] width 58 height 58
click at [241, 146] on input "b. 1-2-4" at bounding box center [241, 144] width 0 height 4
radio input "true"
click at [236, 239] on button "Next" at bounding box center [241, 226] width 106 height 26
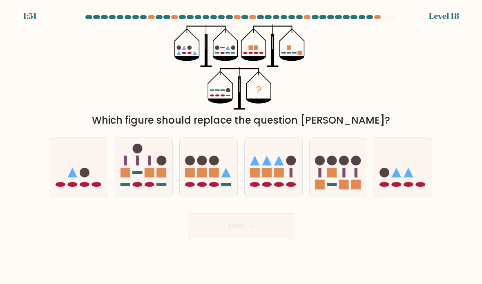
click at [90, 182] on icon at bounding box center [79, 168] width 58 height 48
click at [241, 146] on input "a." at bounding box center [241, 144] width 0 height 4
radio input "true"
click at [240, 239] on button "Next" at bounding box center [241, 226] width 106 height 26
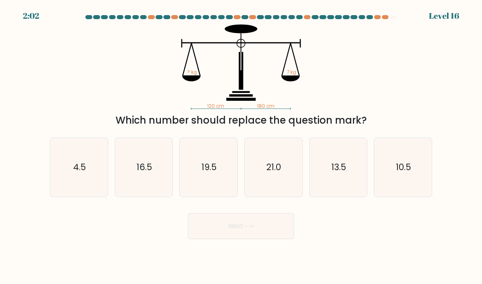
click at [424, 184] on icon "10.5" at bounding box center [403, 168] width 58 height 58
click at [241, 146] on input "f. 10.5" at bounding box center [241, 144] width 0 height 4
radio input "true"
click at [255, 226] on button "Next" at bounding box center [241, 226] width 106 height 26
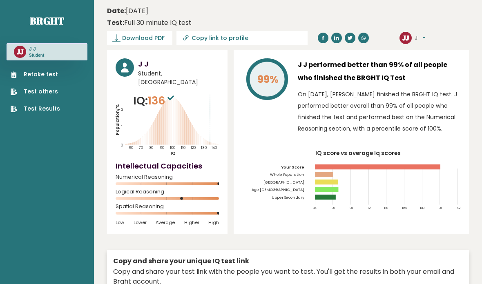
click at [62, 73] on div "Retake test Test others Test Results" at bounding box center [47, 86] width 81 height 53
click at [50, 73] on link "Retake test" at bounding box center [35, 74] width 49 height 9
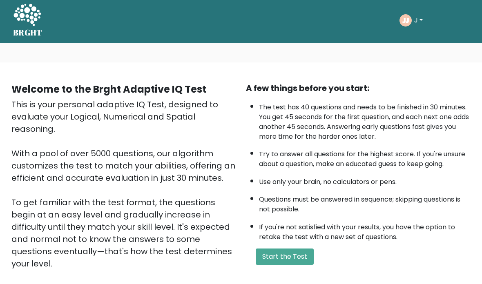
scroll to position [2, 0]
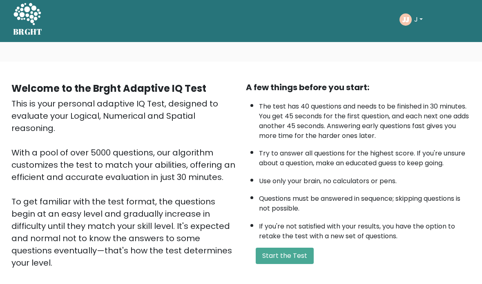
click at [296, 264] on button "Start the Test" at bounding box center [284, 256] width 58 height 16
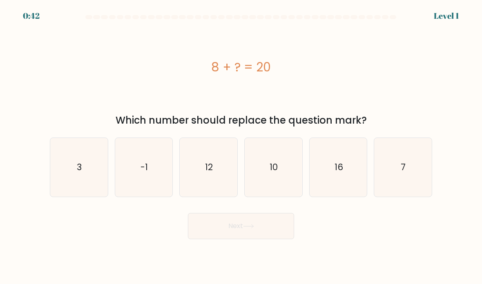
click at [223, 184] on icon "12" at bounding box center [209, 168] width 58 height 58
click at [241, 146] on input "c. 12" at bounding box center [241, 144] width 0 height 4
radio input "true"
click at [233, 230] on button "Next" at bounding box center [241, 226] width 106 height 26
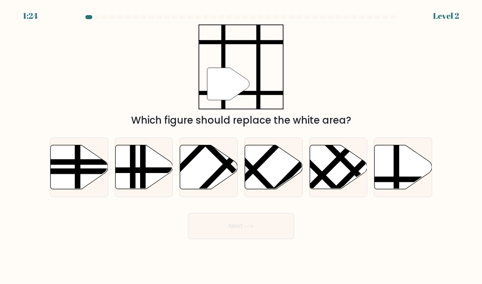
click at [412, 173] on icon at bounding box center [403, 167] width 58 height 44
click at [241, 146] on input "f." at bounding box center [241, 144] width 0 height 4
radio input "true"
click at [288, 233] on button "Next" at bounding box center [241, 226] width 106 height 26
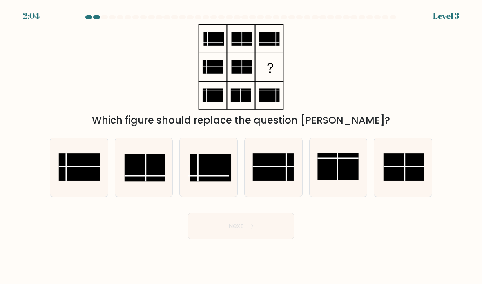
click at [281, 172] on rect at bounding box center [273, 166] width 41 height 27
click at [241, 146] on input "d." at bounding box center [241, 144] width 0 height 4
radio input "true"
click at [265, 227] on button "Next" at bounding box center [241, 226] width 106 height 26
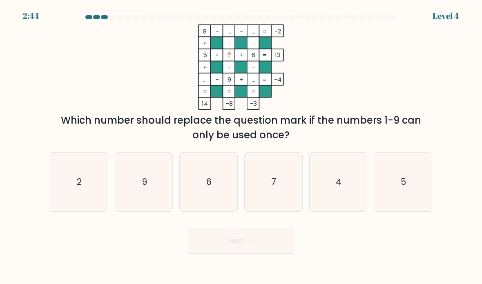
click at [83, 204] on icon "2" at bounding box center [79, 182] width 58 height 58
click at [241, 146] on input "a. 2" at bounding box center [241, 144] width 0 height 4
radio input "true"
click at [244, 242] on button "Next" at bounding box center [241, 241] width 106 height 26
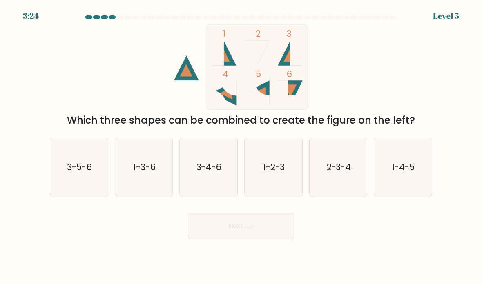
click at [273, 188] on icon "1-2-3" at bounding box center [273, 168] width 58 height 58
click at [241, 146] on input "d. 1-2-3" at bounding box center [241, 144] width 0 height 4
radio input "true"
click at [247, 229] on icon at bounding box center [248, 226] width 11 height 4
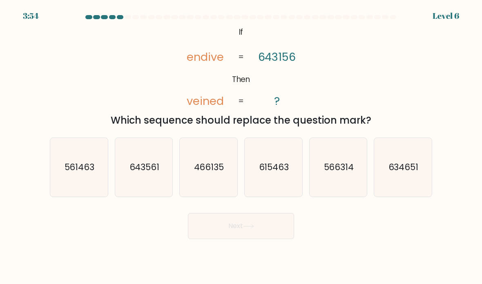
click at [89, 173] on text "561463" at bounding box center [79, 167] width 30 height 12
click at [241, 146] on input "a. 561463" at bounding box center [241, 144] width 0 height 4
radio input "true"
click at [225, 239] on button "Next" at bounding box center [241, 226] width 106 height 26
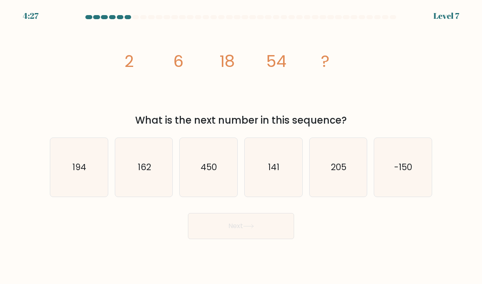
click at [147, 196] on icon "162" at bounding box center [144, 168] width 58 height 58
click at [241, 146] on input "b. 162" at bounding box center [241, 144] width 0 height 4
radio input "true"
click at [221, 236] on button "Next" at bounding box center [241, 226] width 106 height 26
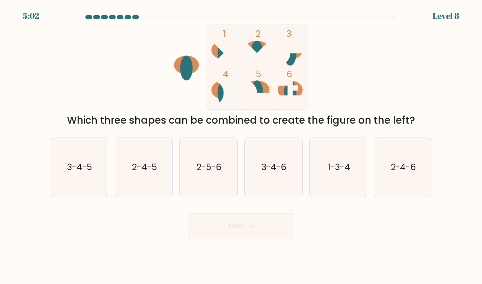
click at [79, 173] on text "3-4-5" at bounding box center [79, 167] width 25 height 12
click at [241, 146] on input "a. 3-4-5" at bounding box center [241, 144] width 0 height 4
radio input "true"
click at [244, 238] on button "Next" at bounding box center [241, 226] width 106 height 26
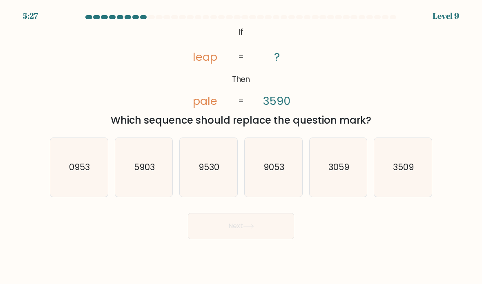
click at [288, 176] on icon "9053" at bounding box center [273, 168] width 58 height 58
click at [241, 146] on input "d. 9053" at bounding box center [241, 144] width 0 height 4
radio input "true"
click at [215, 239] on button "Next" at bounding box center [241, 226] width 106 height 26
click at [232, 226] on button "Next" at bounding box center [241, 226] width 106 height 26
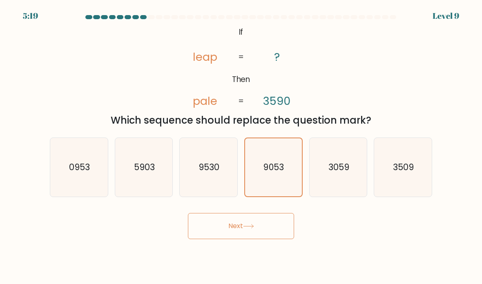
click at [234, 239] on button "Next" at bounding box center [241, 226] width 106 height 26
click at [242, 234] on button "Next" at bounding box center [241, 226] width 106 height 26
click at [250, 229] on icon at bounding box center [248, 226] width 11 height 4
click at [284, 235] on button "Next" at bounding box center [241, 226] width 106 height 26
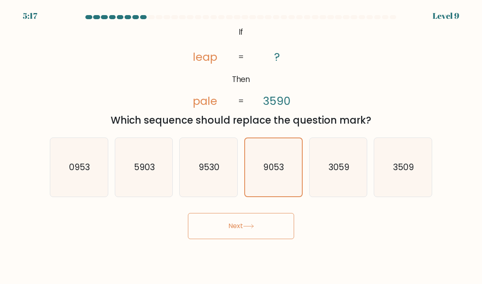
click at [284, 235] on button "Next" at bounding box center [241, 226] width 106 height 26
click at [287, 233] on button "Next" at bounding box center [241, 226] width 106 height 26
click at [277, 173] on text "9053" at bounding box center [274, 167] width 20 height 12
click at [241, 146] on input "d. 9053" at bounding box center [241, 144] width 0 height 4
click at [283, 239] on button "Next" at bounding box center [241, 226] width 106 height 26
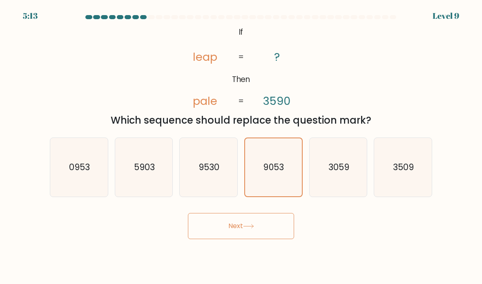
scroll to position [17, 0]
click at [274, 215] on button "Next" at bounding box center [241, 226] width 106 height 26
click at [273, 214] on button "Next" at bounding box center [241, 226] width 106 height 26
click at [263, 217] on button "Next" at bounding box center [241, 226] width 106 height 26
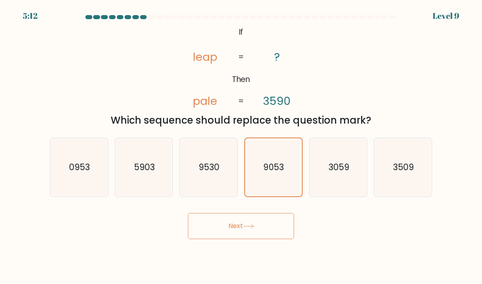
click at [257, 217] on button "Next" at bounding box center [241, 226] width 106 height 26
click at [256, 217] on button "Next" at bounding box center [241, 226] width 106 height 26
click at [254, 216] on button "Next" at bounding box center [241, 226] width 106 height 26
click at [252, 213] on button "Next" at bounding box center [241, 226] width 106 height 26
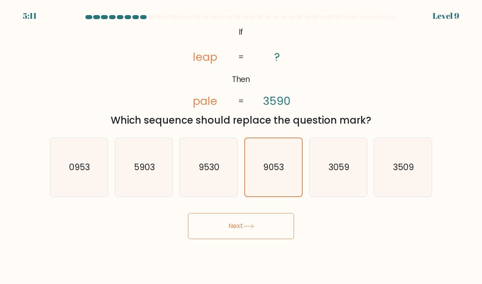
click at [252, 213] on button "Next" at bounding box center [241, 226] width 106 height 26
click at [255, 215] on button "Next" at bounding box center [241, 226] width 106 height 26
click at [257, 213] on button "Next" at bounding box center [241, 226] width 106 height 26
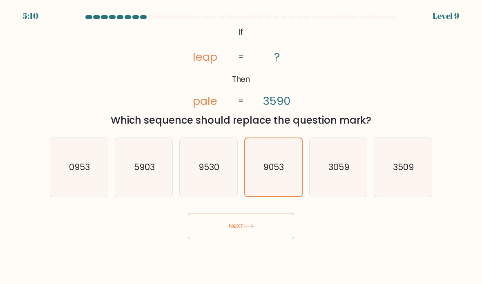
click at [256, 213] on button "Next" at bounding box center [241, 226] width 106 height 26
click at [255, 213] on button "Next" at bounding box center [241, 226] width 106 height 26
click at [259, 214] on button "Next" at bounding box center [241, 226] width 106 height 26
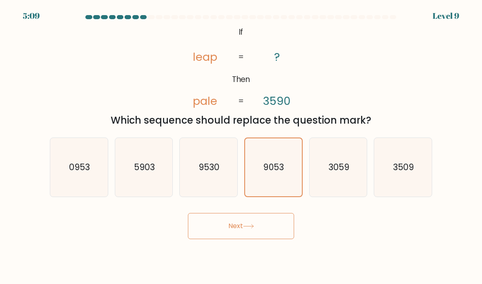
click at [258, 217] on button "Next" at bounding box center [241, 226] width 106 height 26
click at [260, 228] on button "Next" at bounding box center [241, 226] width 106 height 26
click at [264, 227] on button "Next" at bounding box center [241, 226] width 106 height 26
click at [276, 227] on button "Next" at bounding box center [241, 226] width 106 height 26
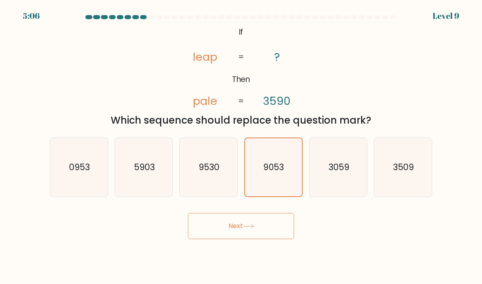
click at [323, 166] on icon "3059" at bounding box center [338, 168] width 58 height 58
click at [241, 146] on input "e. 3059" at bounding box center [241, 144] width 0 height 4
radio input "true"
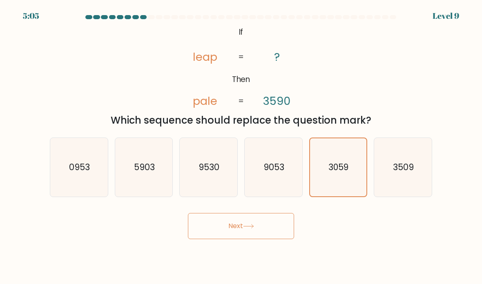
click at [285, 180] on icon "9053" at bounding box center [273, 168] width 58 height 58
click at [241, 146] on input "d. 9053" at bounding box center [241, 144] width 0 height 4
radio input "true"
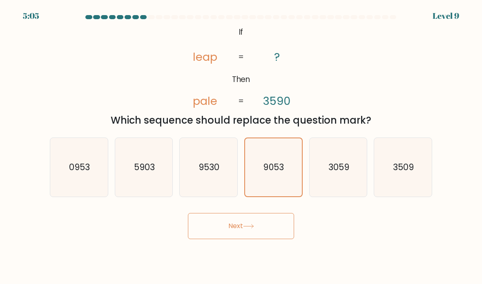
click at [265, 218] on button "Next" at bounding box center [241, 226] width 106 height 26
click at [265, 221] on button "Next" at bounding box center [241, 226] width 106 height 26
click at [265, 220] on button "Next" at bounding box center [241, 226] width 106 height 26
click at [271, 215] on button "Next" at bounding box center [241, 226] width 106 height 26
click at [246, 213] on button "Next" at bounding box center [241, 226] width 106 height 26
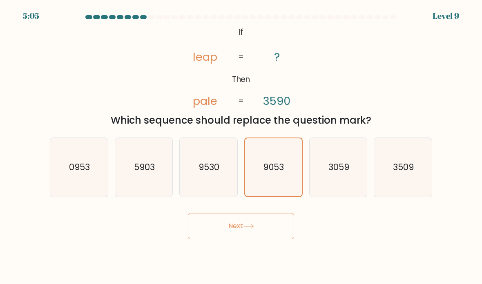
click at [243, 213] on button "Next" at bounding box center [241, 226] width 106 height 26
click at [239, 215] on button "Next" at bounding box center [241, 226] width 106 height 26
click at [243, 215] on button "Next" at bounding box center [241, 226] width 106 height 26
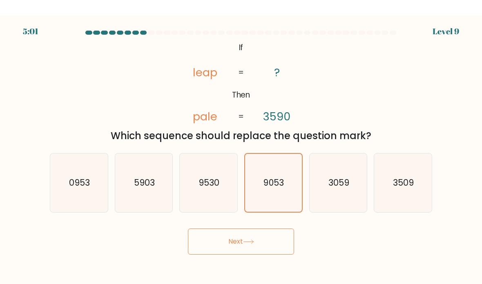
scroll to position [33, 0]
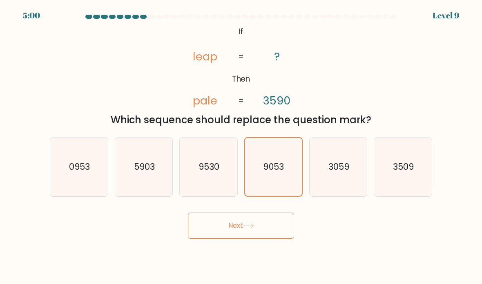
click at [261, 213] on button "Next" at bounding box center [241, 226] width 106 height 26
click at [274, 213] on button "Next" at bounding box center [241, 226] width 106 height 26
click at [274, 161] on text "9053" at bounding box center [274, 167] width 20 height 12
click at [241, 142] on input "d. 9053" at bounding box center [241, 144] width 0 height 4
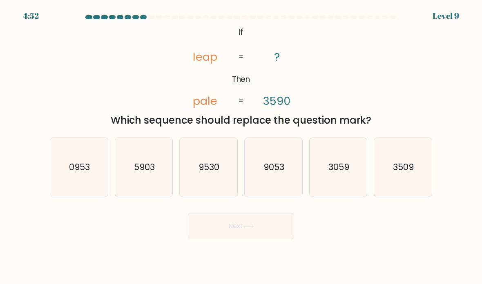
click at [283, 185] on icon "9053" at bounding box center [273, 168] width 58 height 58
click at [241, 146] on input "d. 9053" at bounding box center [241, 144] width 0 height 4
radio input "true"
click at [253, 230] on button "Next" at bounding box center [241, 226] width 106 height 26
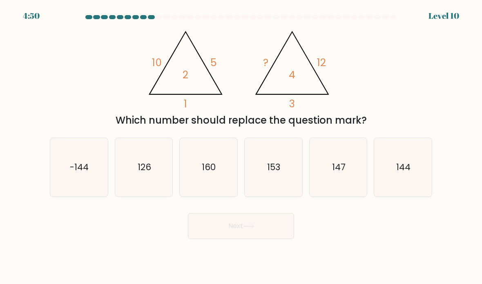
click at [249, 231] on button "Next" at bounding box center [241, 226] width 106 height 26
click at [251, 233] on button "Next" at bounding box center [241, 226] width 106 height 26
click at [249, 229] on icon at bounding box center [248, 226] width 11 height 4
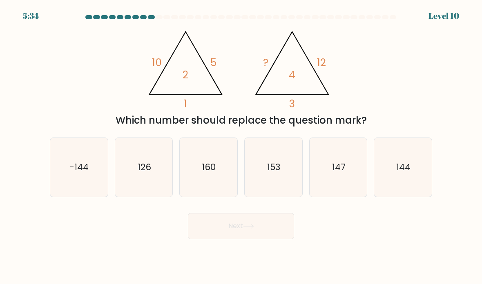
click at [269, 186] on icon "153" at bounding box center [273, 168] width 58 height 58
click at [241, 146] on input "d. 153" at bounding box center [241, 144] width 0 height 4
radio input "true"
click at [251, 229] on icon at bounding box center [248, 226] width 11 height 4
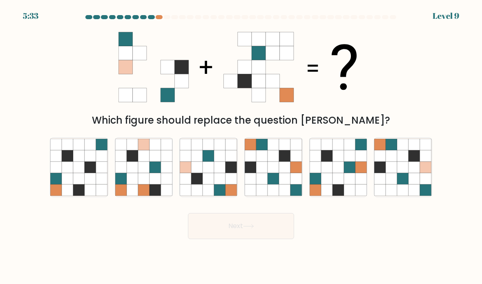
click at [244, 237] on button "Next" at bounding box center [241, 226] width 106 height 26
click at [243, 235] on button "Next" at bounding box center [241, 226] width 106 height 26
click at [264, 195] on icon at bounding box center [261, 189] width 11 height 11
click at [241, 146] on input "d." at bounding box center [241, 144] width 0 height 4
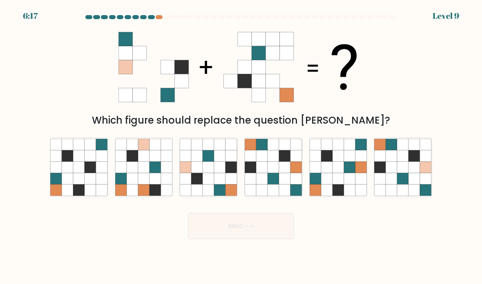
radio input "true"
click at [401, 150] on icon at bounding box center [402, 144] width 11 height 11
click at [241, 146] on input "f." at bounding box center [241, 144] width 0 height 4
radio input "true"
click at [263, 239] on button "Next" at bounding box center [241, 226] width 106 height 26
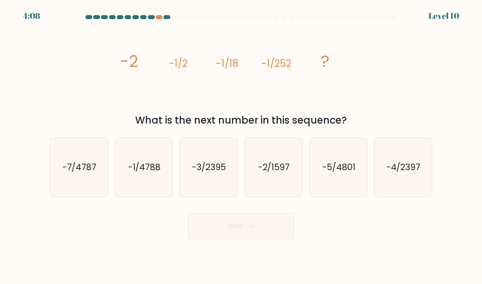
click at [177, 174] on div "c. -3/2395" at bounding box center [208, 168] width 65 height 60
click at [149, 173] on text "-1/4788" at bounding box center [144, 167] width 33 height 12
click at [241, 146] on input "b. -1/4788" at bounding box center [241, 144] width 0 height 4
radio input "true"
click at [234, 226] on button "Next" at bounding box center [241, 226] width 106 height 26
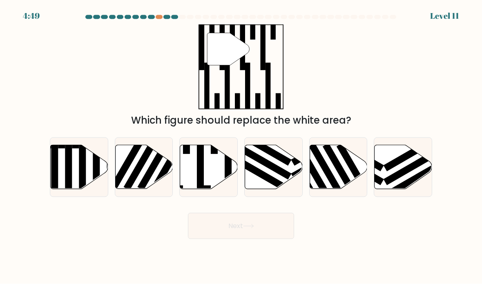
scroll to position [6, 0]
click at [213, 169] on icon at bounding box center [209, 167] width 58 height 44
click at [241, 146] on input "c." at bounding box center [241, 144] width 0 height 4
radio input "true"
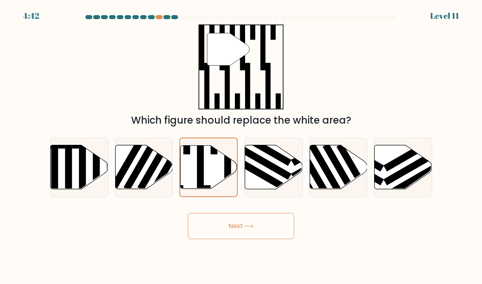
click at [244, 226] on button "Next" at bounding box center [241, 226] width 106 height 26
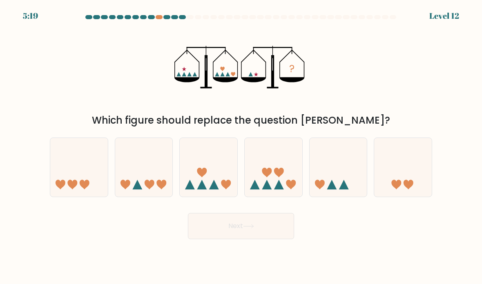
click at [425, 185] on icon at bounding box center [403, 168] width 58 height 48
click at [241, 146] on input "f." at bounding box center [241, 144] width 0 height 4
radio input "true"
click at [288, 226] on button "Next" at bounding box center [241, 226] width 106 height 26
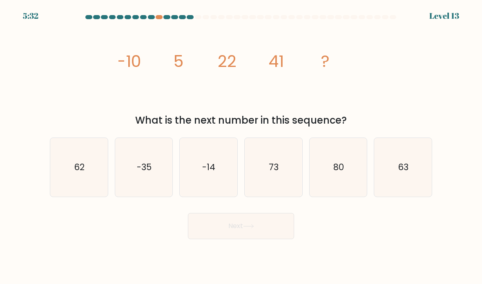
click at [64, 178] on icon "62" at bounding box center [79, 168] width 58 height 58
click at [241, 146] on input "a. 62" at bounding box center [241, 144] width 0 height 4
radio input "true"
click at [262, 237] on button "Next" at bounding box center [241, 226] width 106 height 26
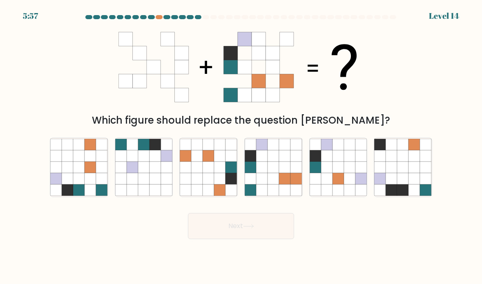
click at [79, 184] on icon at bounding box center [78, 178] width 11 height 11
click at [241, 146] on input "a." at bounding box center [241, 144] width 0 height 4
radio input "true"
click at [248, 239] on button "Next" at bounding box center [241, 226] width 106 height 26
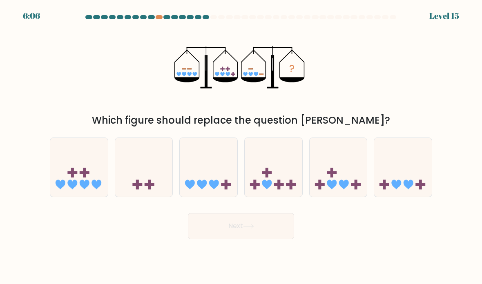
click at [352, 186] on rect at bounding box center [356, 184] width 10 height 3
click at [241, 146] on input "e." at bounding box center [241, 144] width 0 height 4
radio input "true"
click at [266, 237] on button "Next" at bounding box center [241, 226] width 106 height 26
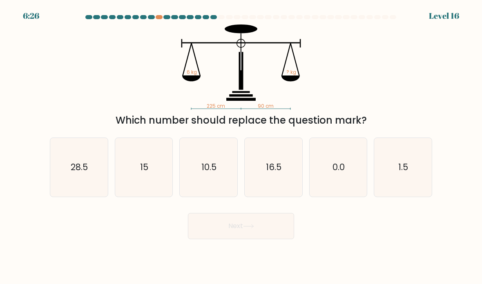
click at [392, 183] on icon "1.5" at bounding box center [403, 168] width 58 height 58
click at [241, 146] on input "f. 1.5" at bounding box center [241, 144] width 0 height 4
radio input "true"
click at [160, 196] on icon "15" at bounding box center [144, 168] width 58 height 58
click at [241, 146] on input "b. 15" at bounding box center [241, 144] width 0 height 4
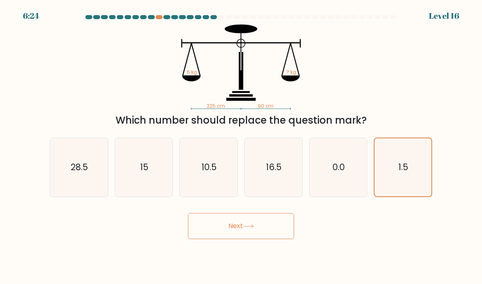
radio input "true"
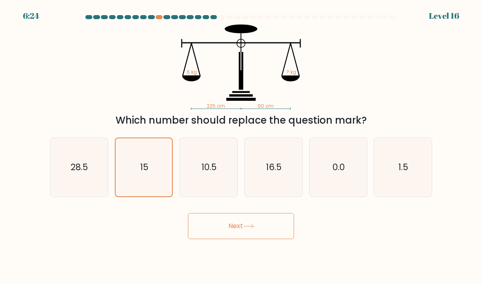
click at [234, 239] on button "Next" at bounding box center [241, 226] width 106 height 26
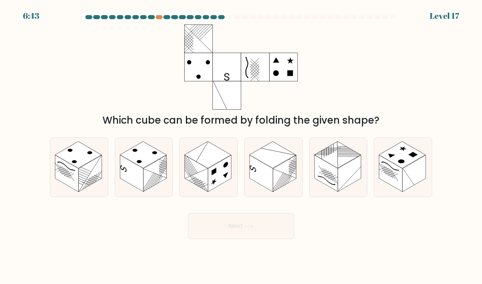
click at [150, 181] on rect at bounding box center [154, 173] width 23 height 37
click at [241, 146] on input "b." at bounding box center [241, 144] width 0 height 4
radio input "true"
click at [231, 237] on button "Next" at bounding box center [241, 226] width 106 height 26
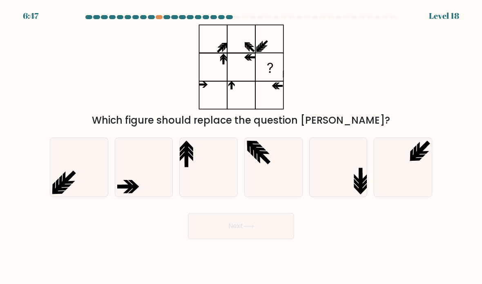
click at [340, 196] on icon at bounding box center [338, 168] width 58 height 58
click at [241, 146] on input "e." at bounding box center [241, 144] width 0 height 4
radio input "true"
click at [265, 235] on button "Next" at bounding box center [241, 226] width 106 height 26
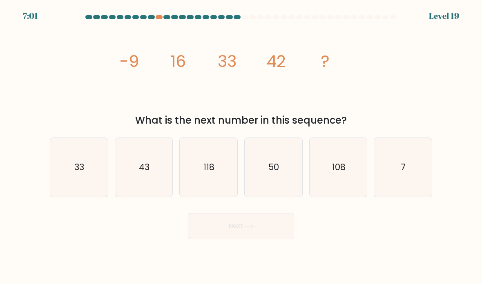
click at [152, 185] on icon "43" at bounding box center [144, 168] width 58 height 58
click at [241, 146] on input "b. 43" at bounding box center [241, 144] width 0 height 4
radio input "true"
click at [208, 237] on button "Next" at bounding box center [241, 226] width 106 height 26
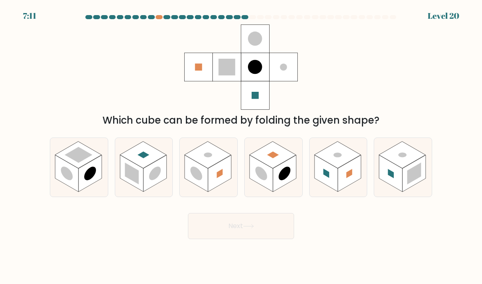
click at [333, 168] on rect at bounding box center [337, 154] width 47 height 27
click at [241, 146] on input "e." at bounding box center [241, 144] width 0 height 4
radio input "true"
click at [271, 239] on button "Next" at bounding box center [241, 226] width 106 height 26
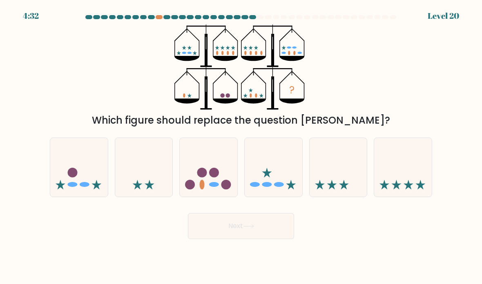
click at [67, 187] on icon at bounding box center [79, 168] width 58 height 48
click at [241, 146] on input "a." at bounding box center [241, 144] width 0 height 4
radio input "true"
click at [221, 177] on icon at bounding box center [209, 168] width 58 height 48
click at [241, 146] on input "c." at bounding box center [241, 144] width 0 height 4
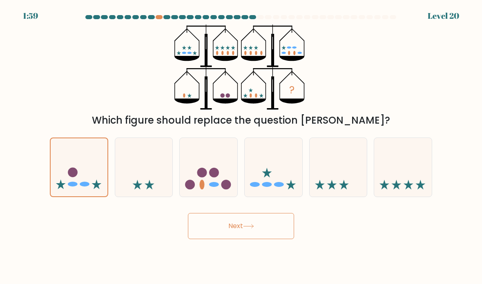
radio input "true"
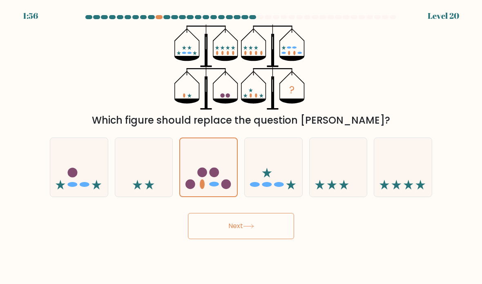
click at [243, 228] on button "Next" at bounding box center [241, 226] width 106 height 26
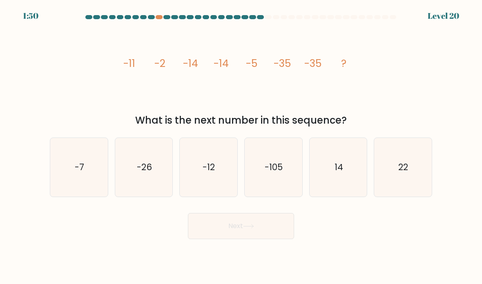
click at [153, 181] on icon "-26" at bounding box center [144, 168] width 58 height 58
click at [241, 146] on input "b. -26" at bounding box center [241, 144] width 0 height 4
radio input "true"
click at [230, 231] on button "Next" at bounding box center [241, 226] width 106 height 26
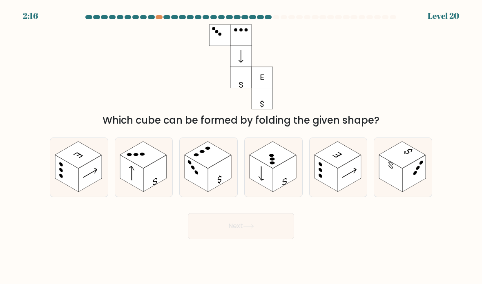
click at [85, 159] on rect at bounding box center [78, 154] width 47 height 27
click at [241, 146] on input "a." at bounding box center [241, 144] width 0 height 4
radio input "true"
click at [225, 229] on button "Next" at bounding box center [241, 226] width 106 height 26
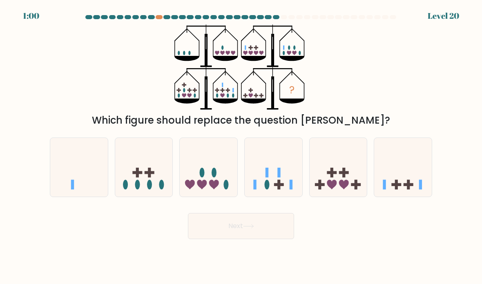
click at [272, 166] on icon at bounding box center [273, 168] width 58 height 48
click at [241, 146] on input "d." at bounding box center [241, 144] width 0 height 4
radio input "true"
click at [266, 229] on button "Next" at bounding box center [241, 226] width 106 height 26
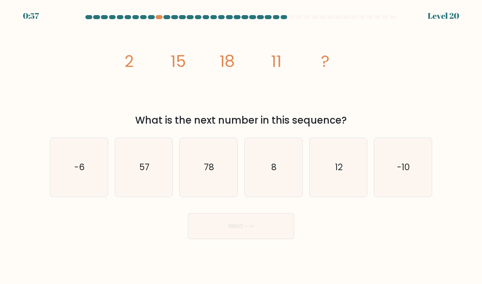
click at [275, 234] on button "Next" at bounding box center [241, 226] width 106 height 26
click at [247, 75] on icon "image/svg+xml 2 15 18 11 ?" at bounding box center [240, 66] width 245 height 85
click at [400, 181] on icon "-10" at bounding box center [403, 168] width 58 height 58
click at [241, 146] on input "f. -10" at bounding box center [241, 144] width 0 height 4
radio input "true"
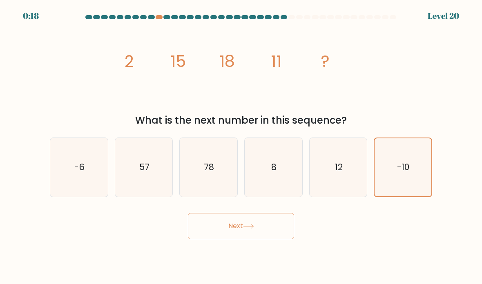
click at [273, 234] on button "Next" at bounding box center [241, 226] width 106 height 26
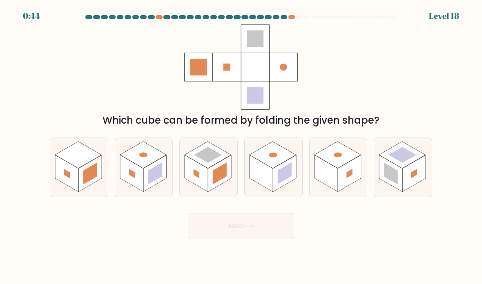
click at [260, 160] on rect at bounding box center [272, 154] width 47 height 27
click at [241, 146] on input "d." at bounding box center [241, 144] width 0 height 4
radio input "true"
click at [241, 231] on button "Next" at bounding box center [241, 226] width 106 height 26
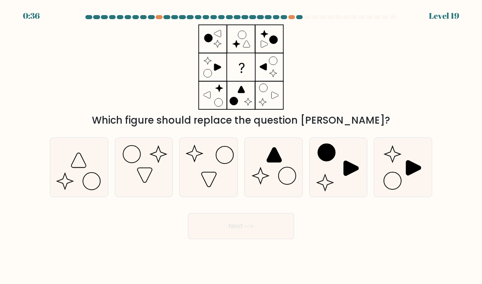
click at [137, 184] on icon at bounding box center [144, 168] width 58 height 58
click at [241, 146] on input "b." at bounding box center [241, 144] width 0 height 4
radio input "true"
click at [269, 225] on button "Next" at bounding box center [241, 226] width 106 height 26
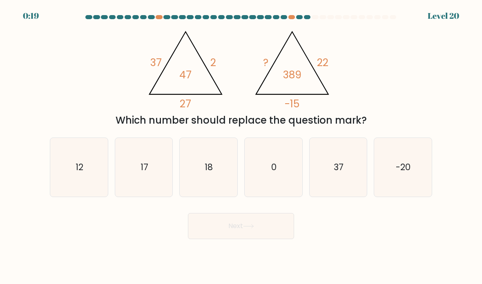
click at [150, 164] on icon "17" at bounding box center [144, 168] width 58 height 58
click at [241, 146] on input "b. 17" at bounding box center [241, 144] width 0 height 4
radio input "true"
click at [255, 222] on button "Next" at bounding box center [241, 226] width 106 height 26
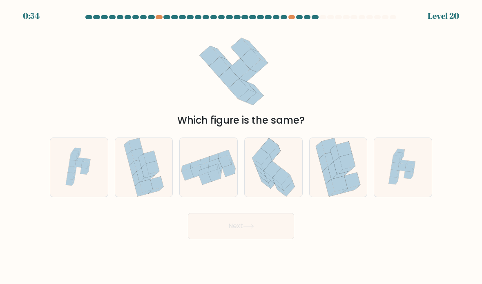
click at [145, 187] on icon at bounding box center [146, 186] width 13 height 13
click at [241, 146] on input "b." at bounding box center [241, 144] width 0 height 4
radio input "true"
click at [342, 183] on icon at bounding box center [339, 184] width 16 height 16
click at [241, 146] on input "e." at bounding box center [241, 144] width 0 height 4
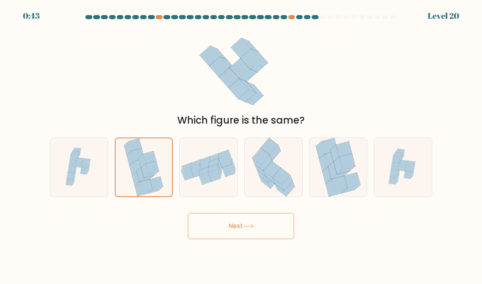
radio input "true"
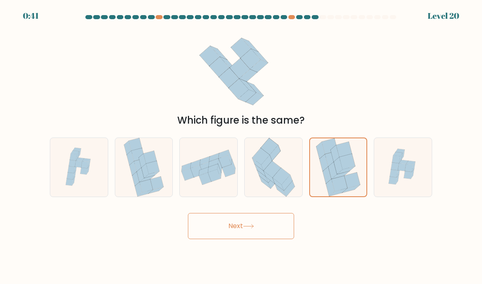
click at [258, 231] on button "Next" at bounding box center [241, 226] width 106 height 26
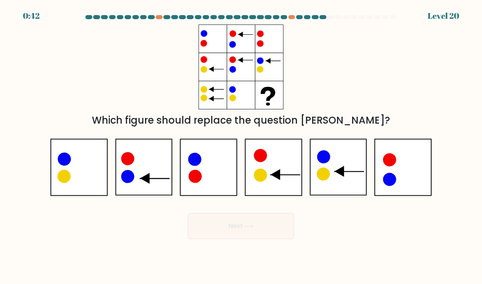
click at [80, 185] on icon at bounding box center [79, 167] width 58 height 57
click at [241, 146] on input "a." at bounding box center [241, 144] width 0 height 4
radio input "true"
click at [242, 229] on button "Next" at bounding box center [241, 226] width 106 height 26
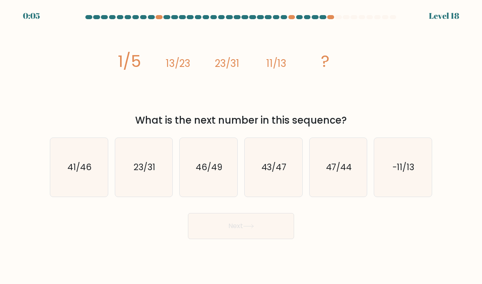
click at [91, 186] on icon "41/46" at bounding box center [79, 168] width 58 height 58
click at [241, 146] on input "a. 41/46" at bounding box center [241, 144] width 0 height 4
radio input "true"
click at [249, 226] on button "Next" at bounding box center [241, 226] width 106 height 26
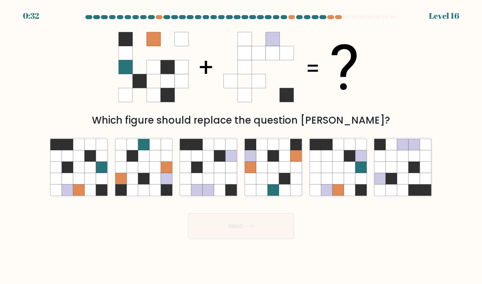
click at [88, 196] on icon at bounding box center [89, 189] width 11 height 11
click at [241, 146] on input "a." at bounding box center [241, 144] width 0 height 4
radio input "true"
click at [274, 235] on button "Next" at bounding box center [241, 226] width 106 height 26
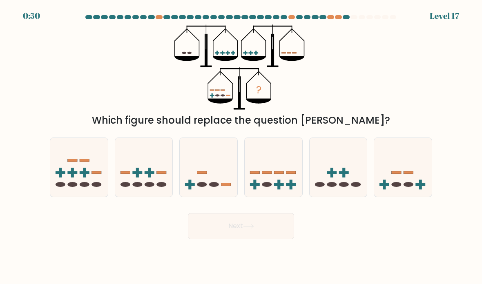
click at [266, 164] on icon at bounding box center [273, 168] width 58 height 48
click at [241, 146] on input "d." at bounding box center [241, 144] width 0 height 4
radio input "true"
click at [269, 229] on button "Next" at bounding box center [241, 226] width 106 height 26
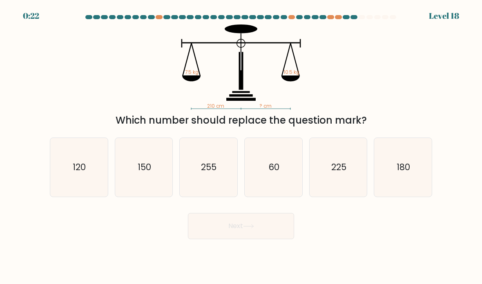
click at [151, 196] on icon "150" at bounding box center [144, 168] width 58 height 58
click at [241, 146] on input "b. 150" at bounding box center [241, 144] width 0 height 4
radio input "true"
click at [283, 233] on button "Next" at bounding box center [241, 226] width 106 height 26
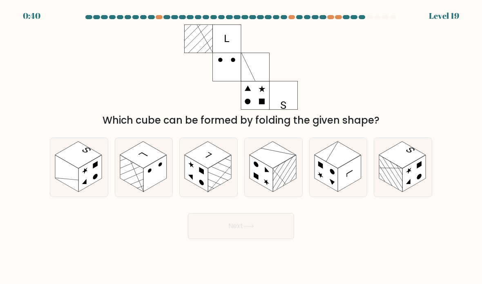
click at [68, 185] on rect at bounding box center [66, 173] width 23 height 37
click at [241, 146] on input "a." at bounding box center [241, 144] width 0 height 4
radio input "true"
click at [273, 233] on button "Next" at bounding box center [241, 226] width 106 height 26
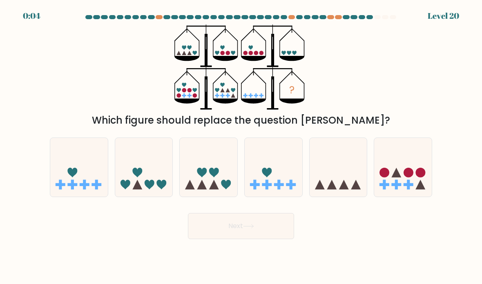
click at [419, 170] on icon at bounding box center [403, 168] width 58 height 48
click at [241, 146] on input "f." at bounding box center [241, 144] width 0 height 4
radio input "true"
click at [270, 239] on button "Next" at bounding box center [241, 226] width 106 height 26
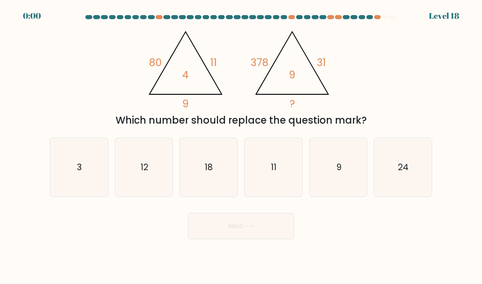
click at [282, 229] on button "Next" at bounding box center [241, 226] width 106 height 26
click at [403, 183] on icon "24" at bounding box center [403, 168] width 58 height 58
click at [241, 146] on input "f. 24" at bounding box center [241, 144] width 0 height 4
radio input "true"
click at [274, 229] on button "Next" at bounding box center [241, 226] width 106 height 26
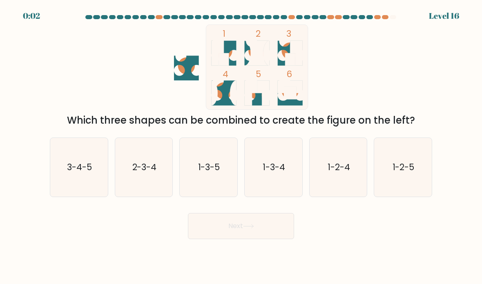
click at [225, 173] on icon "1-3-5" at bounding box center [209, 168] width 58 height 58
click at [241, 146] on input "c. 1-3-5" at bounding box center [241, 144] width 0 height 4
radio input "true"
click at [260, 224] on button "Next" at bounding box center [241, 226] width 106 height 26
